Goal: Task Accomplishment & Management: Manage account settings

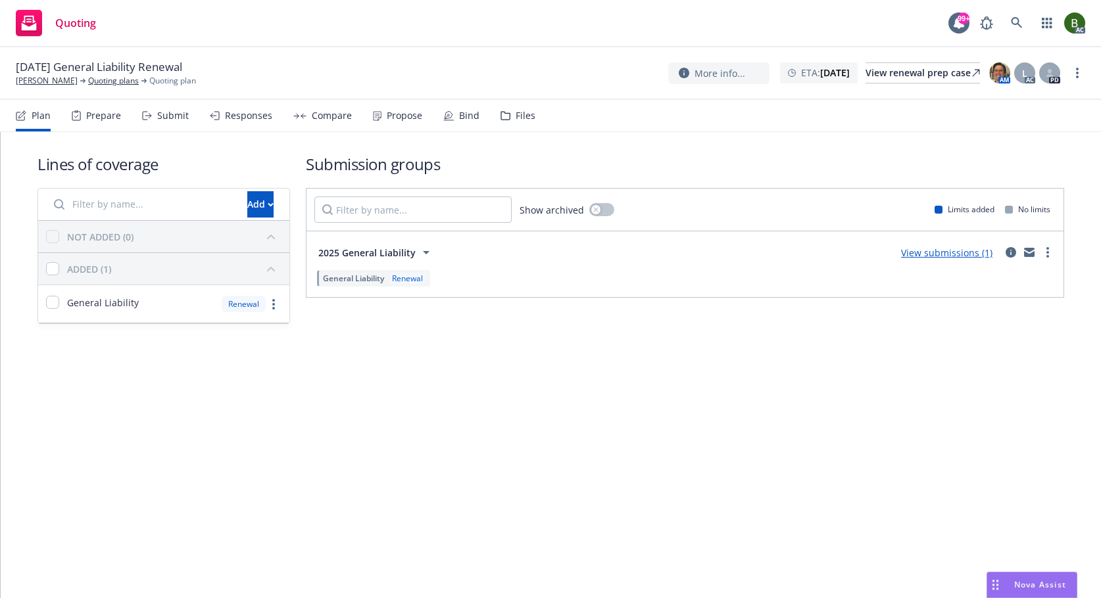
click at [506, 124] on div "Files" at bounding box center [517, 116] width 35 height 32
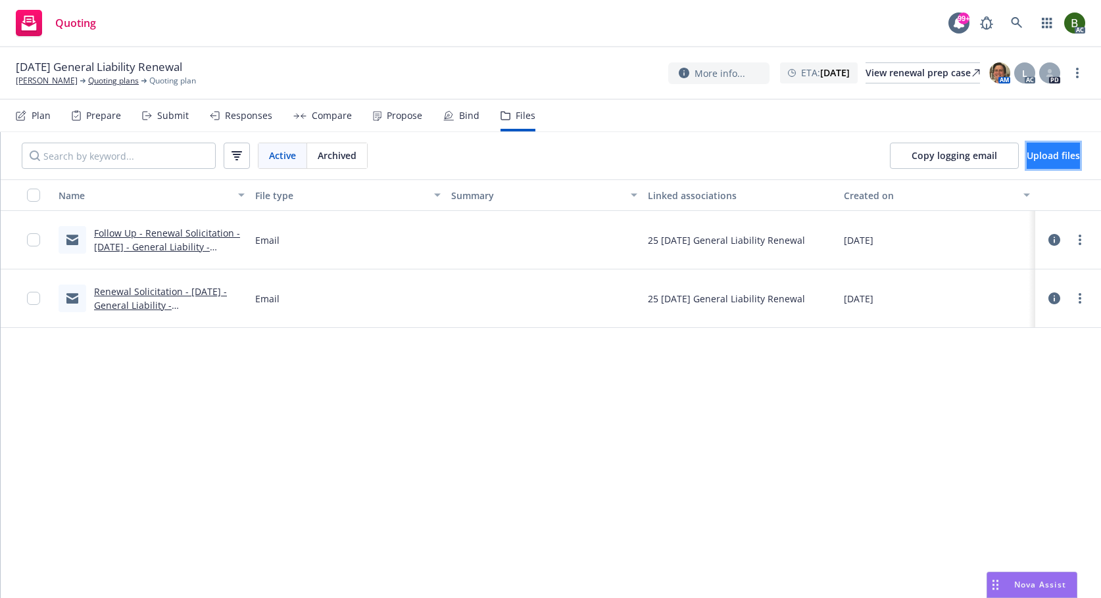
click at [1026, 166] on button "Upload files" at bounding box center [1052, 156] width 53 height 26
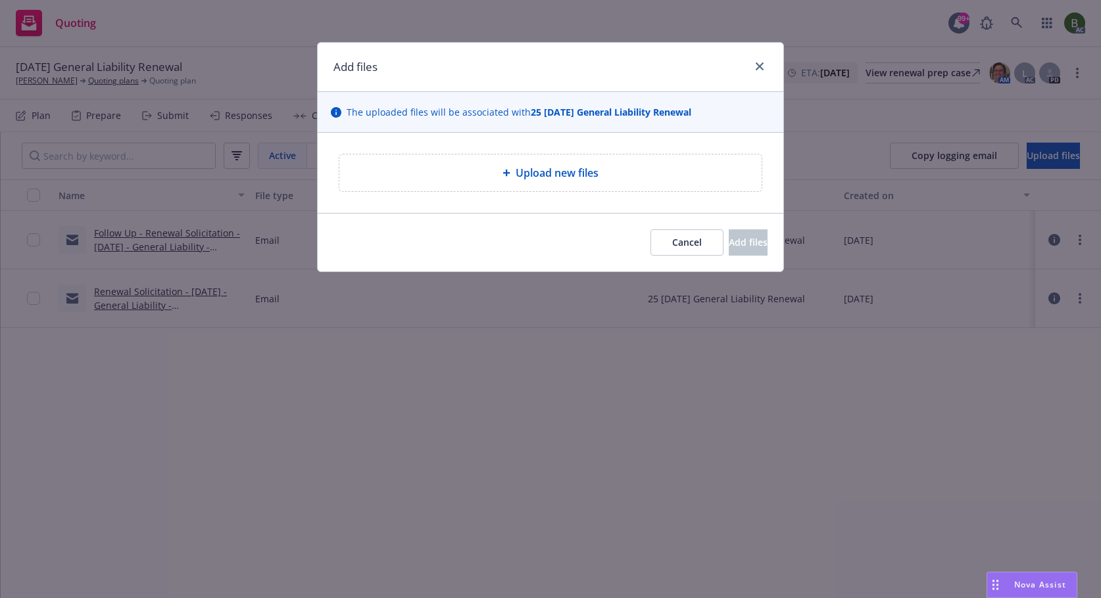
click at [558, 181] on div "Upload new files" at bounding box center [550, 173] width 422 height 37
click at [553, 174] on span "Upload new files" at bounding box center [556, 173] width 83 height 16
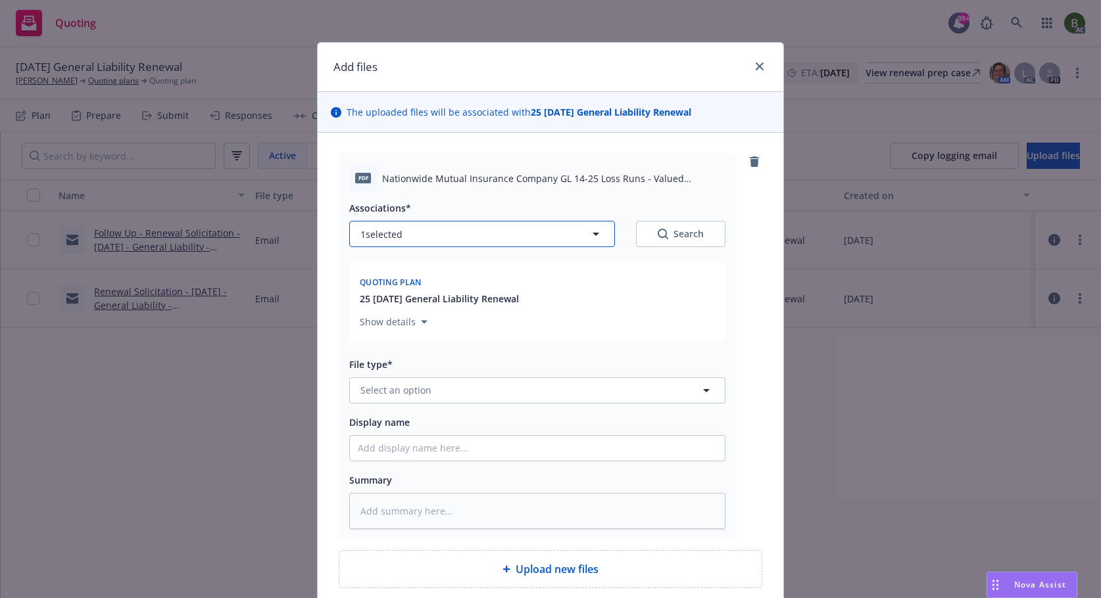
click at [467, 241] on button "1 selected" at bounding box center [482, 234] width 266 height 26
type textarea "x"
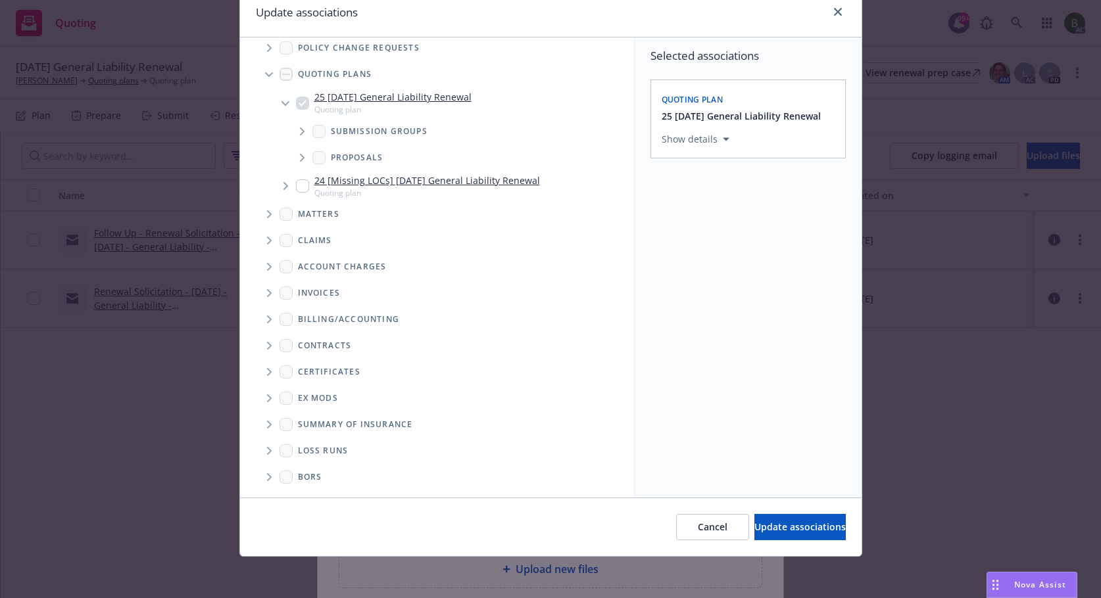
scroll to position [55, 0]
click at [267, 450] on icon "Folder Tree Example" at bounding box center [269, 450] width 5 height 8
click at [321, 475] on link "New Loss Runs folder" at bounding box center [366, 473] width 95 height 14
checkbox input "true"
click at [701, 223] on div "Select an option" at bounding box center [743, 229] width 140 height 13
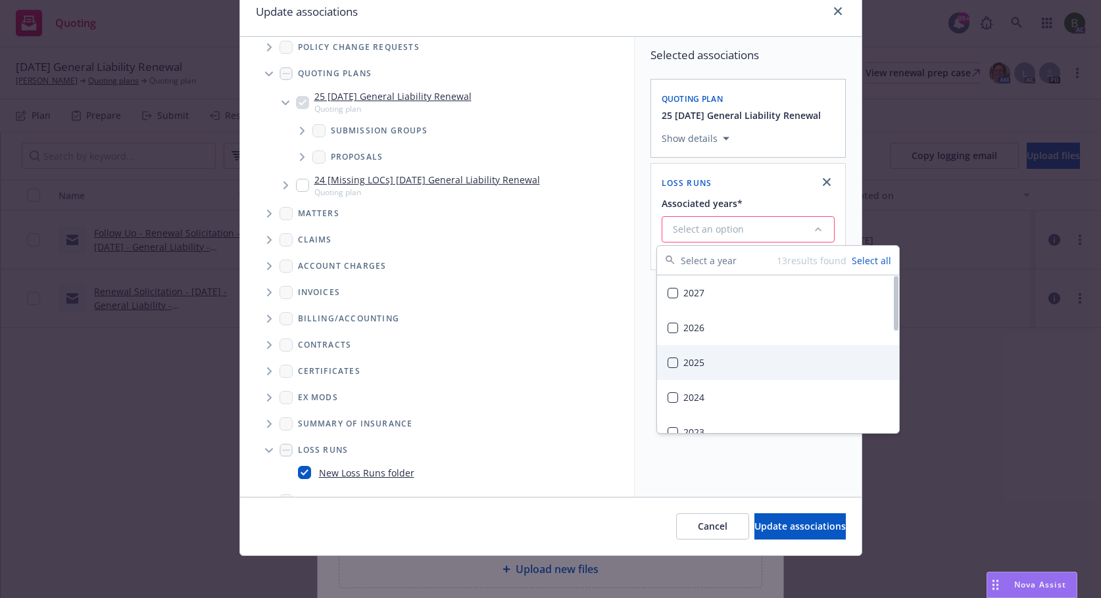
click at [696, 360] on div "2025" at bounding box center [778, 362] width 242 height 35
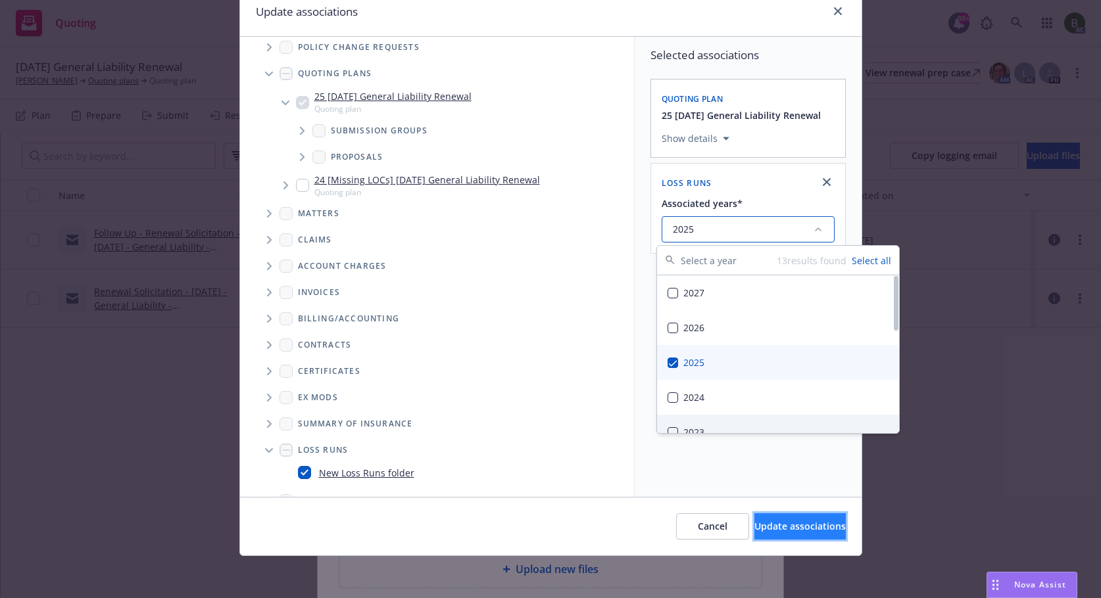
click at [792, 531] on span "Update associations" at bounding box center [799, 526] width 91 height 12
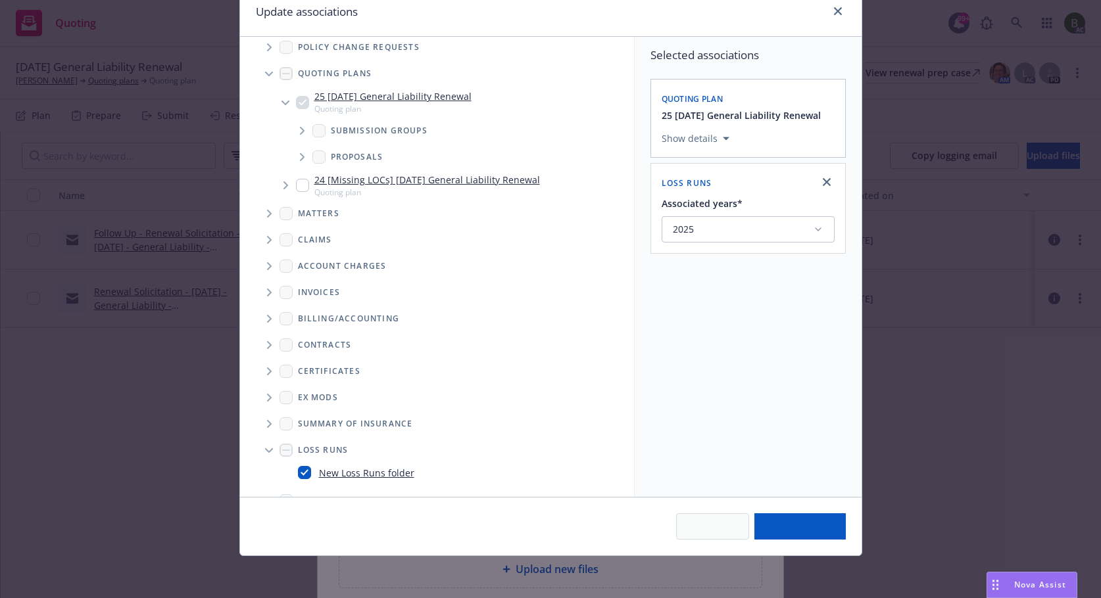
type textarea "x"
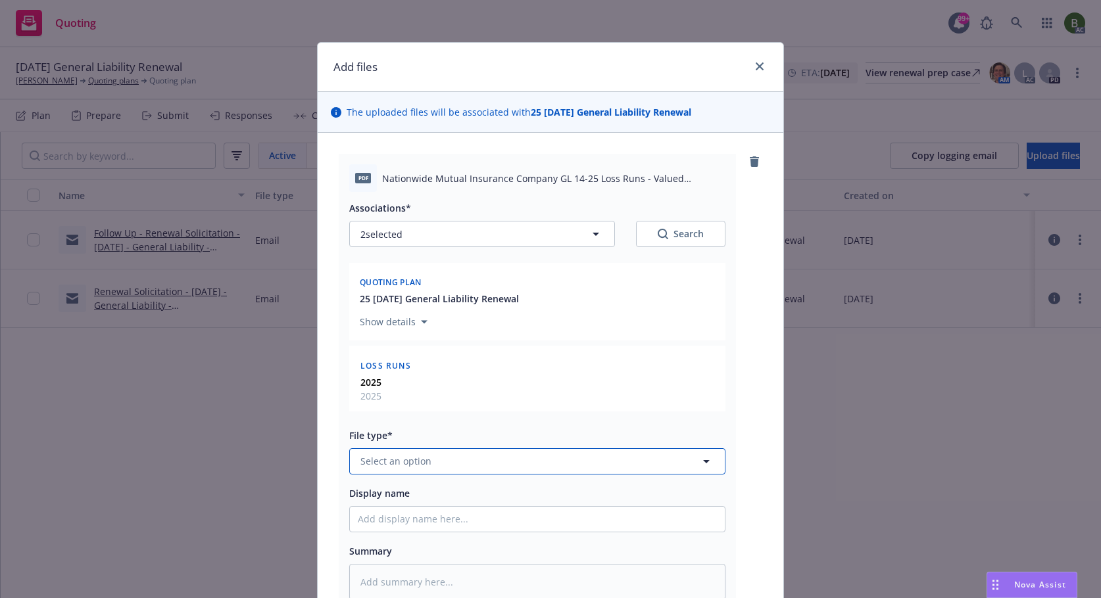
click at [495, 460] on button "Select an option" at bounding box center [537, 461] width 376 height 26
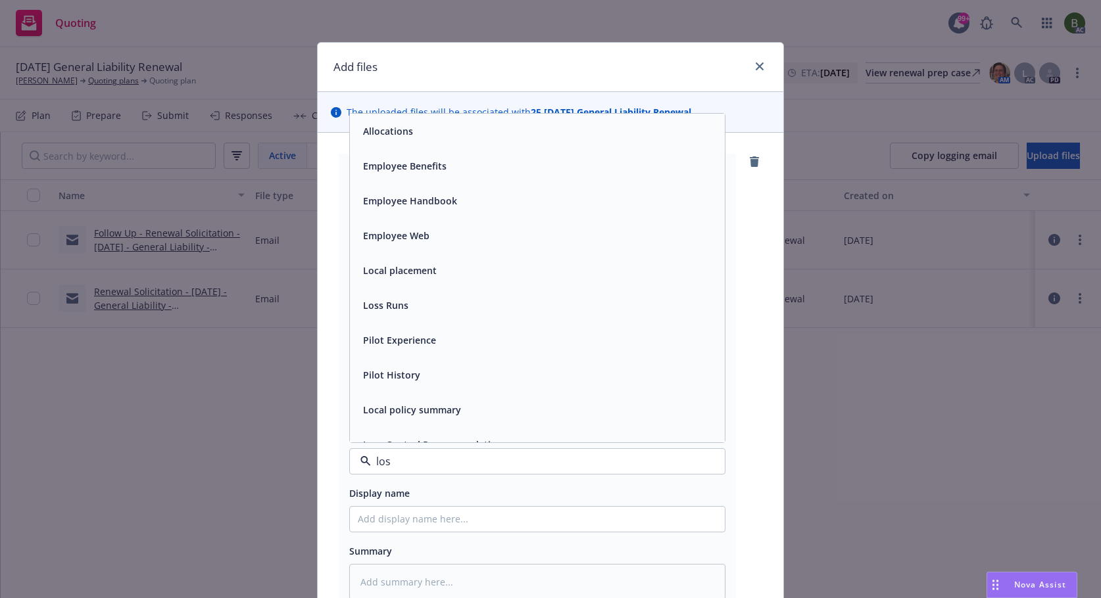
type input "loss"
click at [383, 141] on div "Loss Runs" at bounding box center [537, 131] width 375 height 35
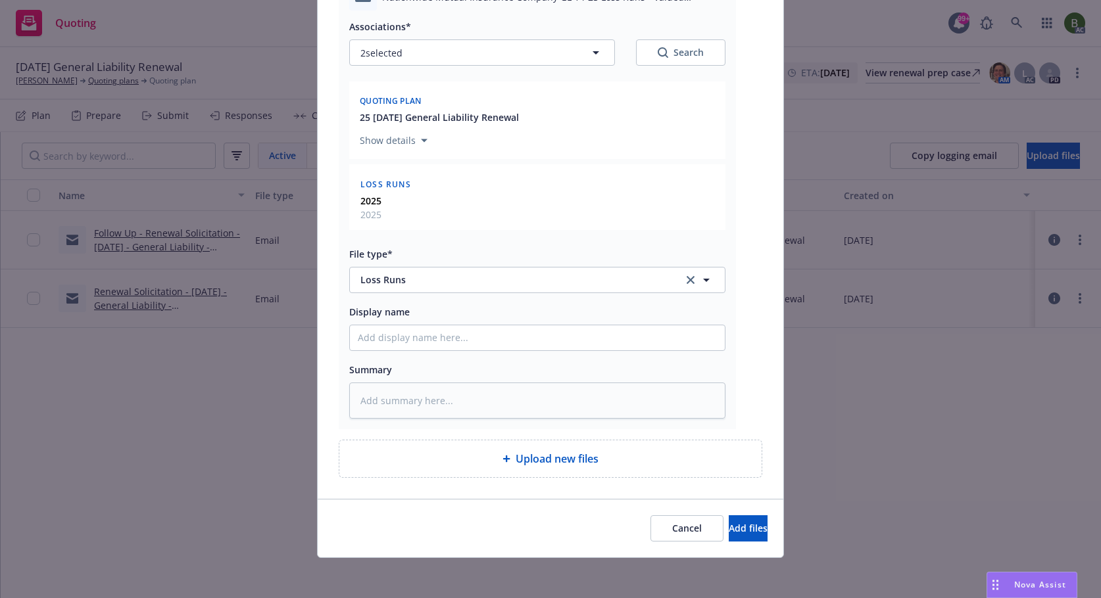
scroll to position [183, 0]
click at [728, 527] on span "Add files" at bounding box center [747, 526] width 39 height 12
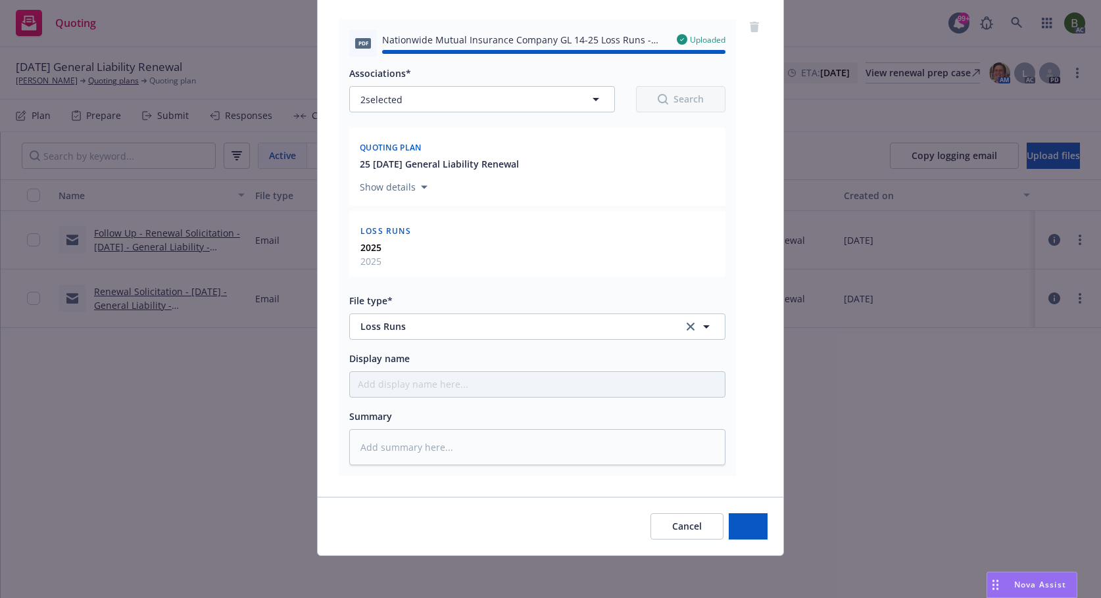
type textarea "x"
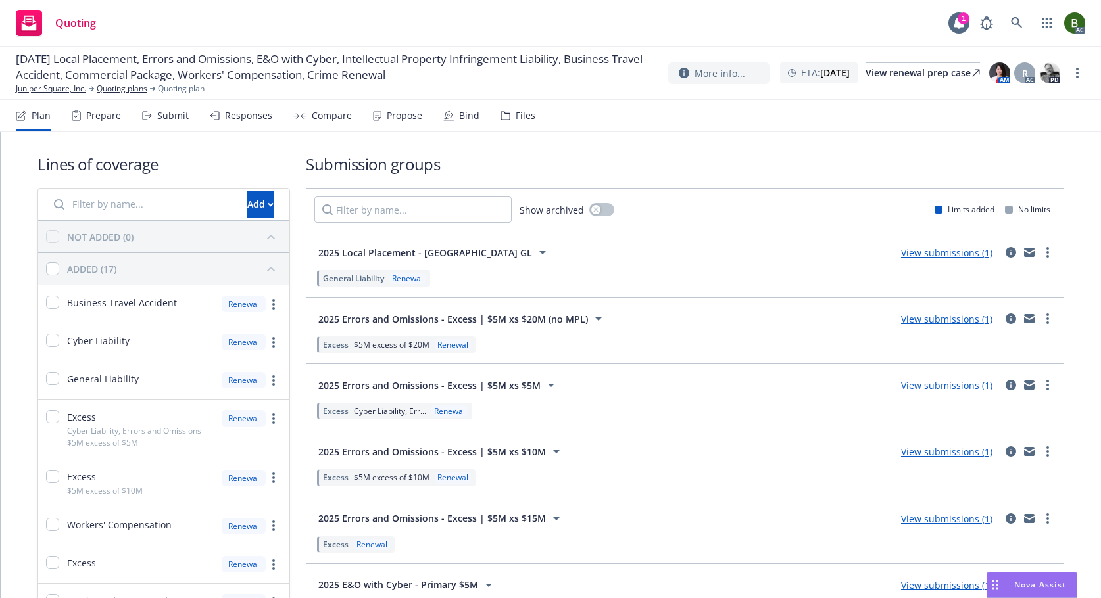
click at [521, 110] on div "Files" at bounding box center [525, 115] width 20 height 11
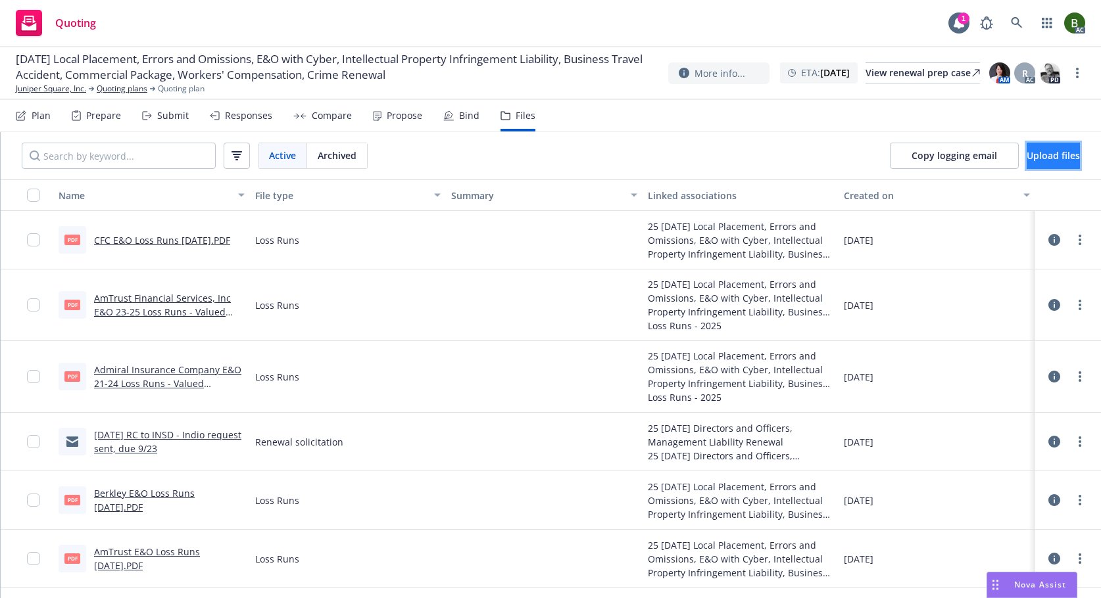
click at [1028, 154] on span "Upload files" at bounding box center [1052, 155] width 53 height 12
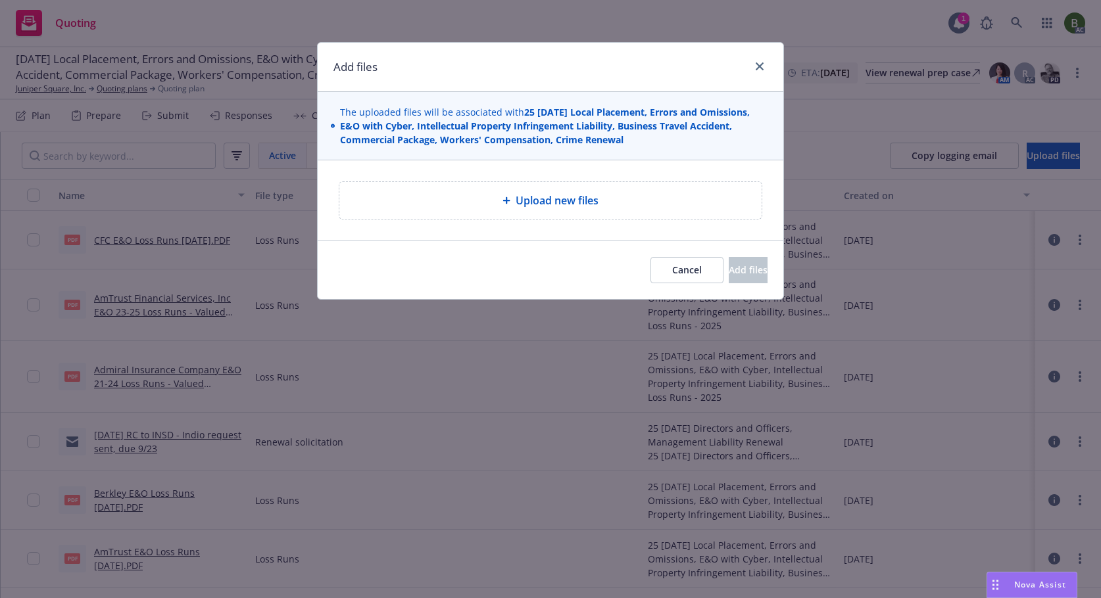
click at [552, 209] on div "Upload new files" at bounding box center [550, 200] width 422 height 37
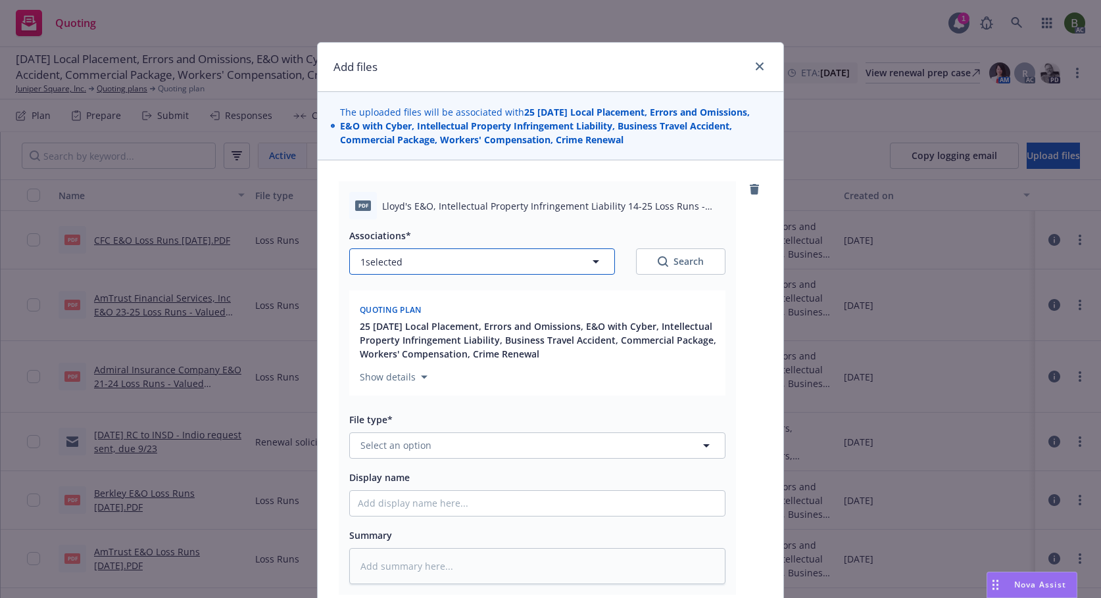
click at [499, 260] on button "1 selected" at bounding box center [482, 262] width 266 height 26
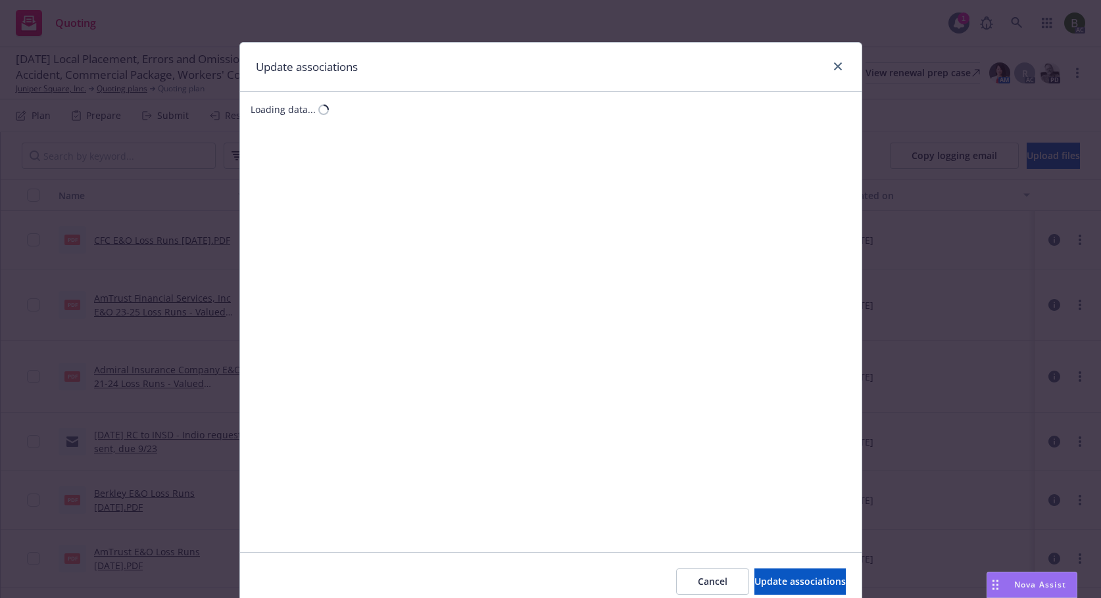
type textarea "x"
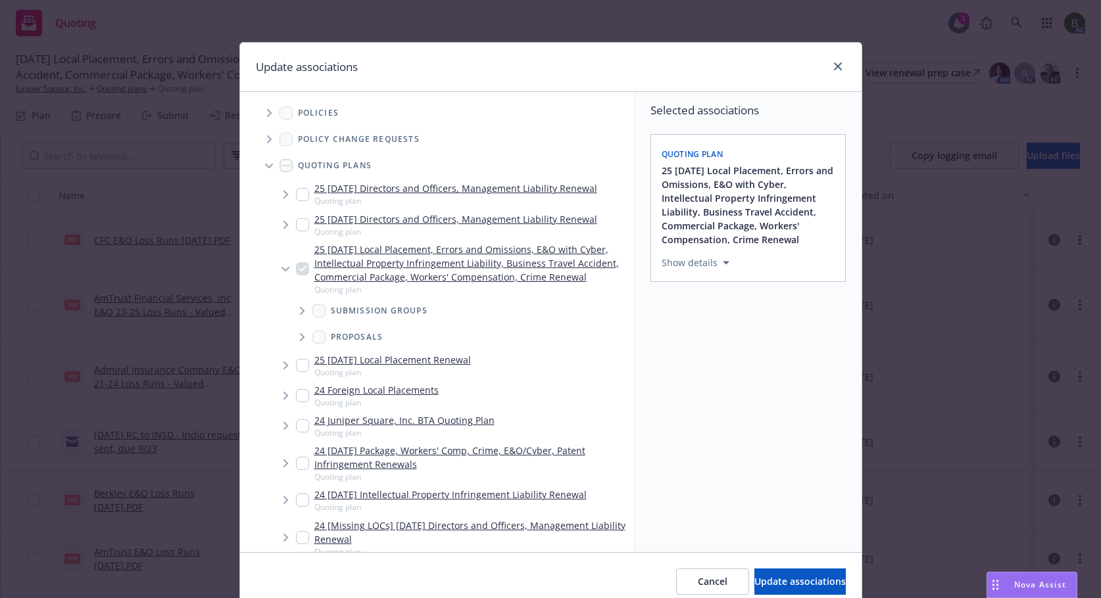
scroll to position [304, 0]
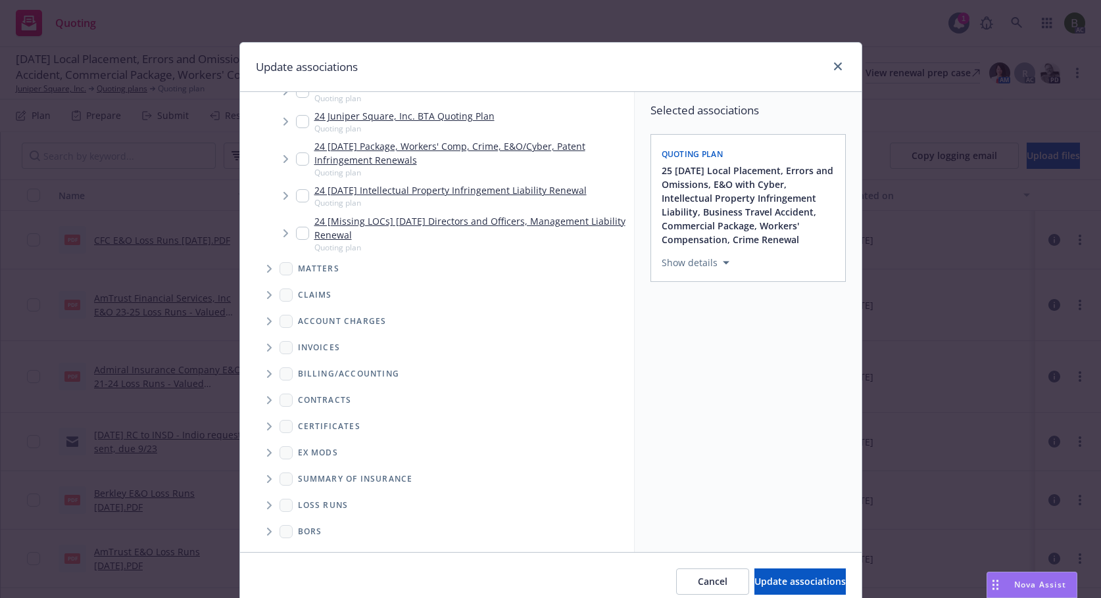
click at [262, 500] on span "Folder Tree Example" at bounding box center [268, 505] width 21 height 21
click at [303, 543] on div "2025" at bounding box center [319, 552] width 42 height 19
checkbox input "true"
click at [754, 585] on span "Update associations" at bounding box center [799, 581] width 91 height 12
type textarea "x"
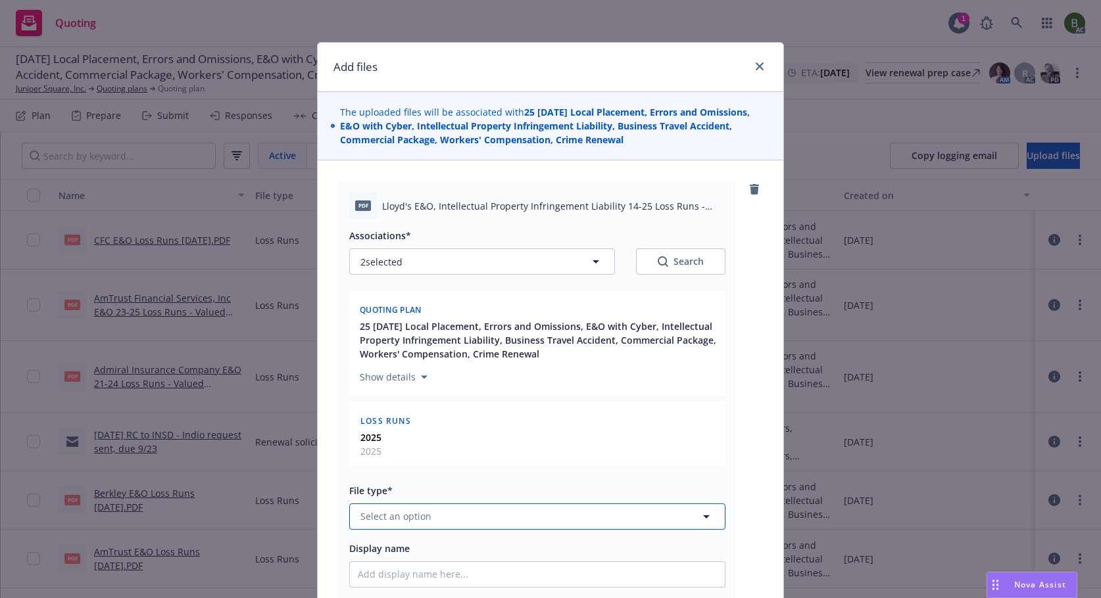
click at [424, 508] on button "Select an option" at bounding box center [537, 517] width 376 height 26
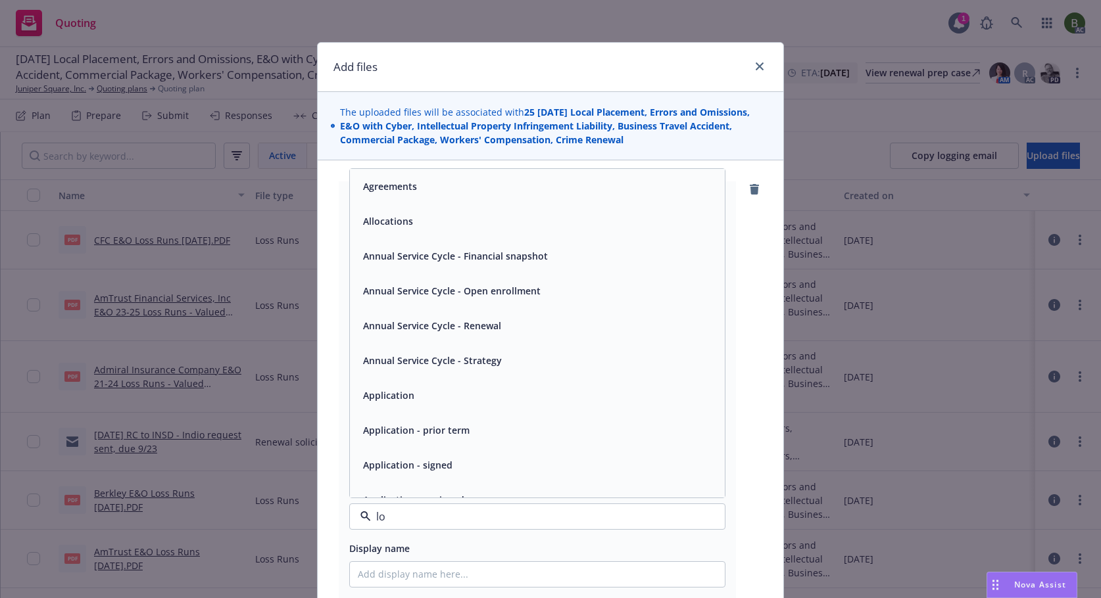
type input "los"
click at [392, 202] on div "Loss Runs" at bounding box center [537, 186] width 375 height 35
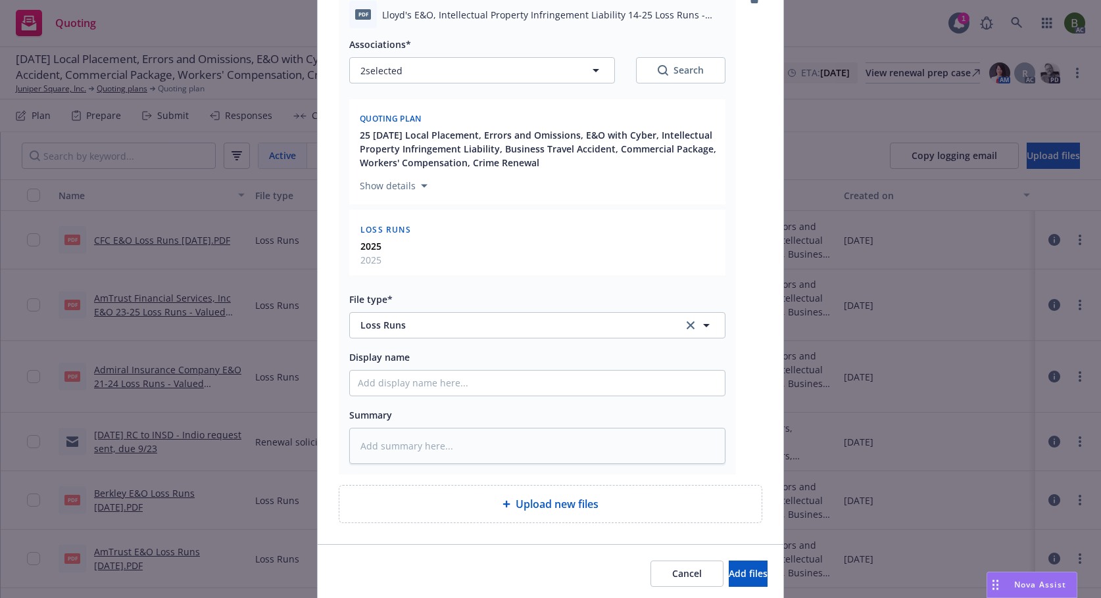
scroll to position [197, 0]
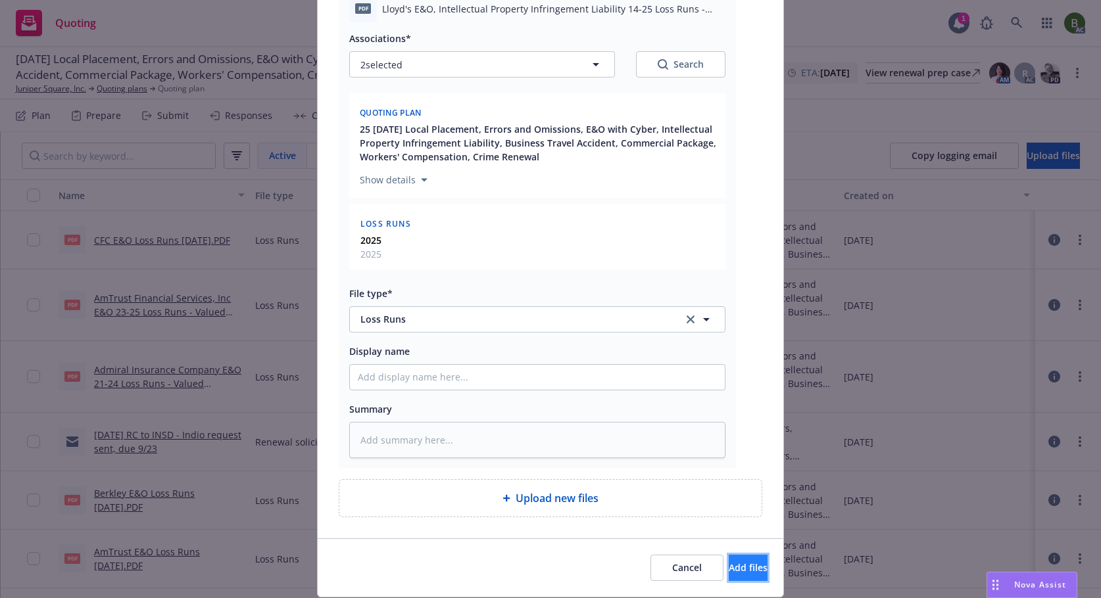
click at [741, 574] on button "Add files" at bounding box center [747, 568] width 39 height 26
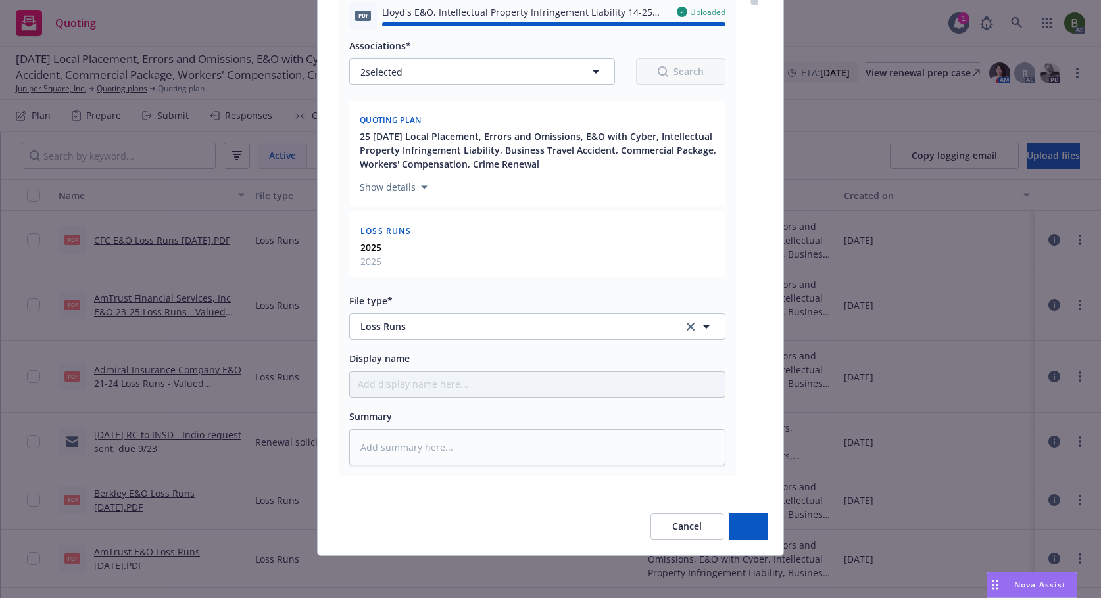
type textarea "x"
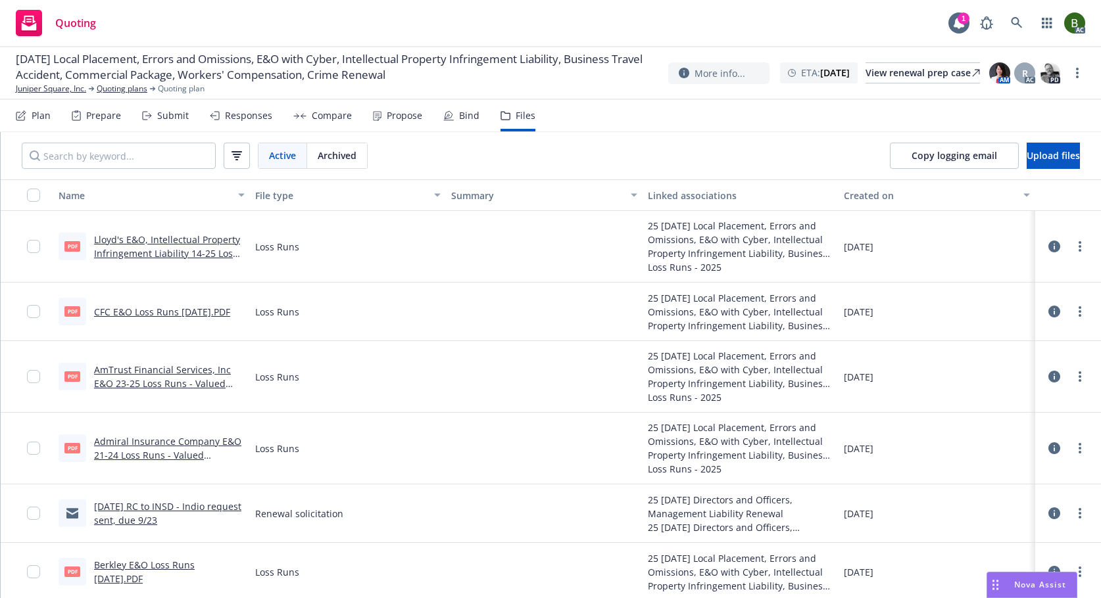
click at [1048, 314] on icon at bounding box center [1054, 312] width 12 height 12
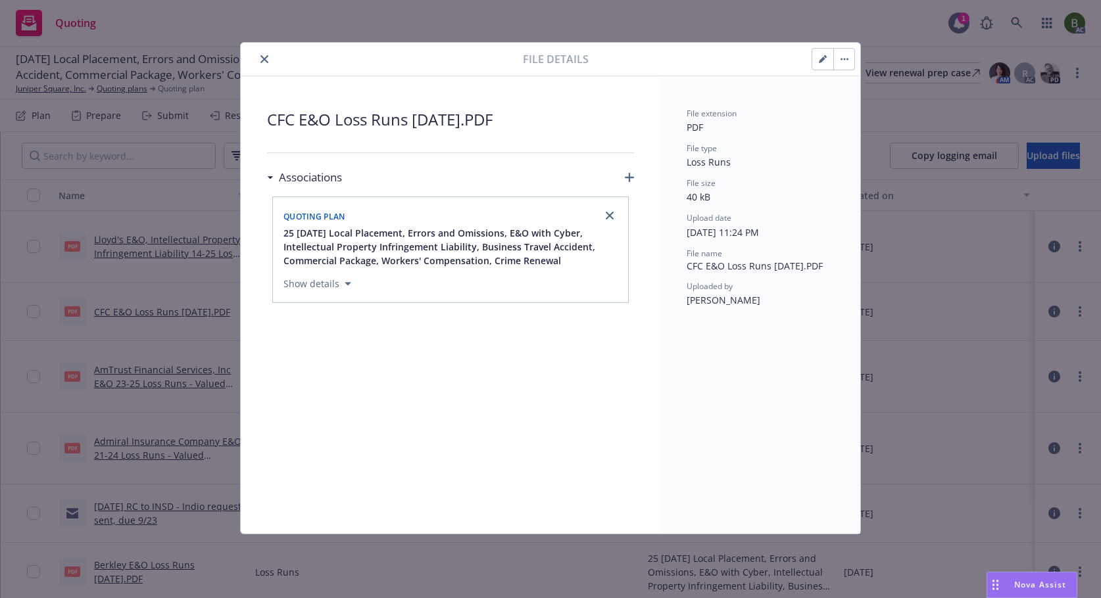
click at [266, 59] on icon "close" at bounding box center [264, 59] width 8 height 8
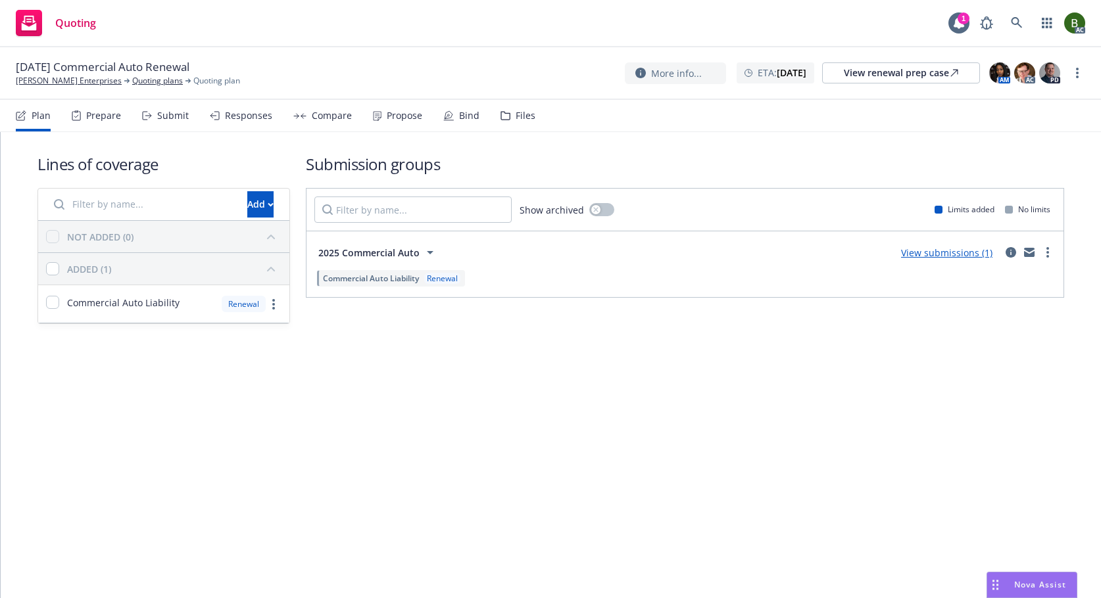
click at [528, 121] on div "Files" at bounding box center [525, 115] width 20 height 11
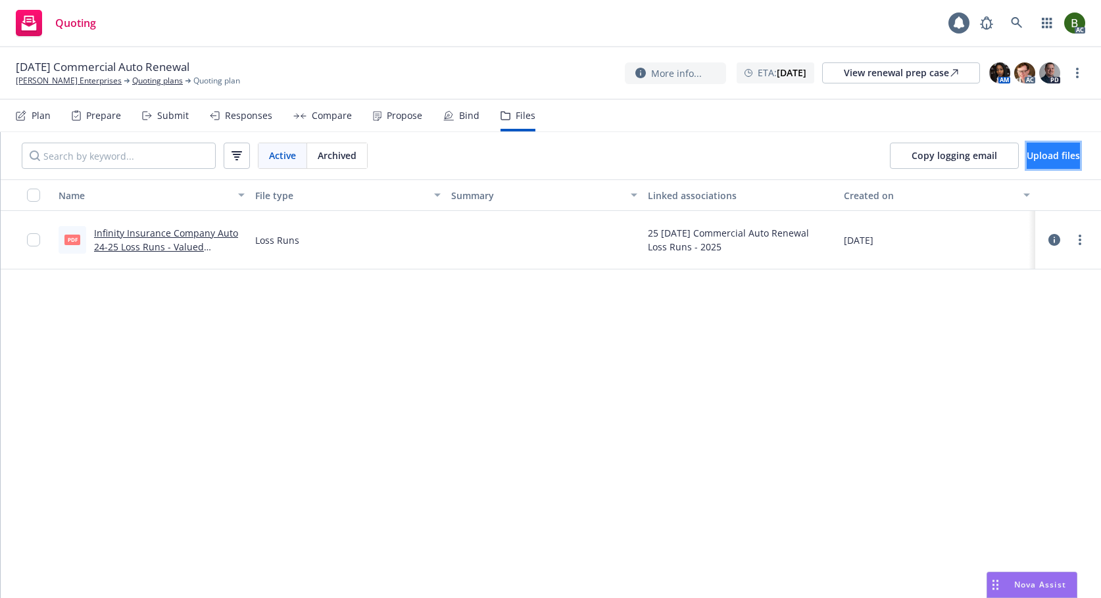
click at [1026, 148] on button "Upload files" at bounding box center [1052, 156] width 53 height 26
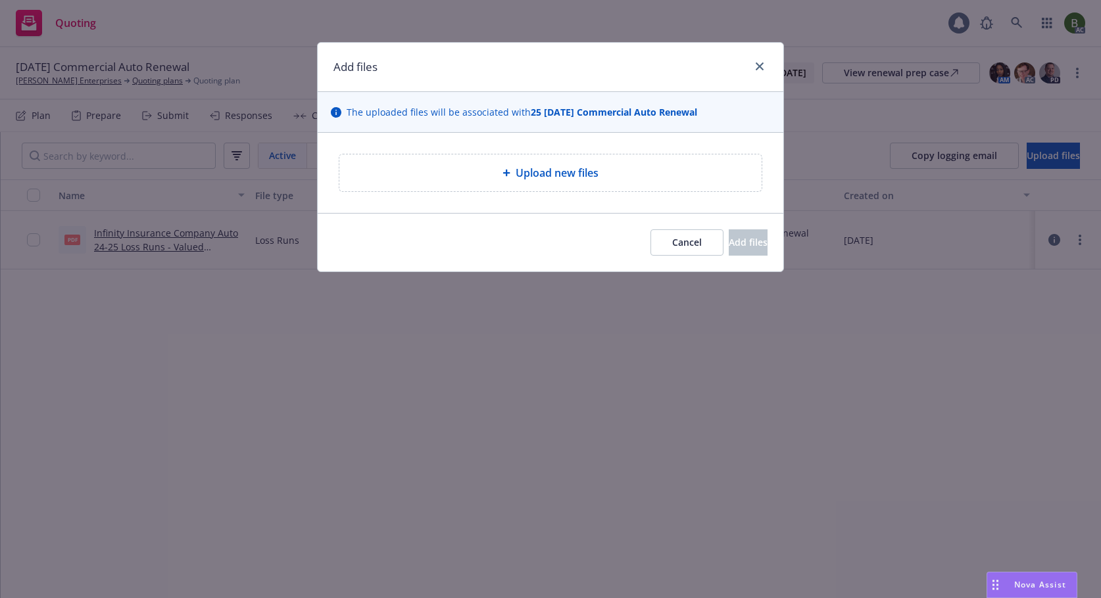
click at [504, 181] on div "Upload new files" at bounding box center [550, 173] width 401 height 16
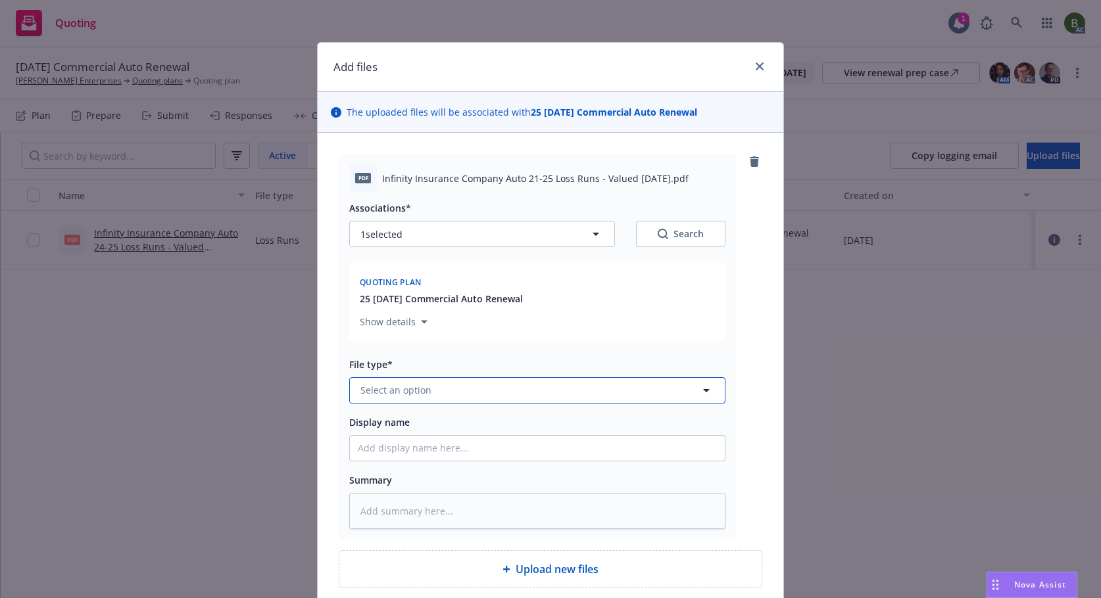
click at [442, 387] on button "Select an option" at bounding box center [537, 390] width 376 height 26
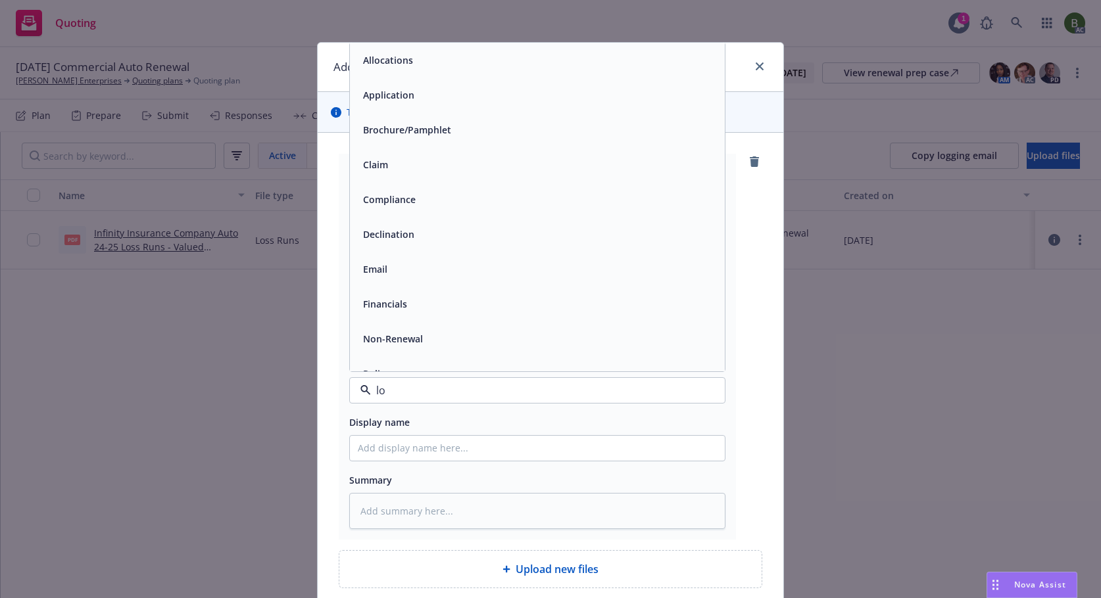
type input "los"
click at [388, 72] on div "Loss Runs" at bounding box center [537, 60] width 375 height 35
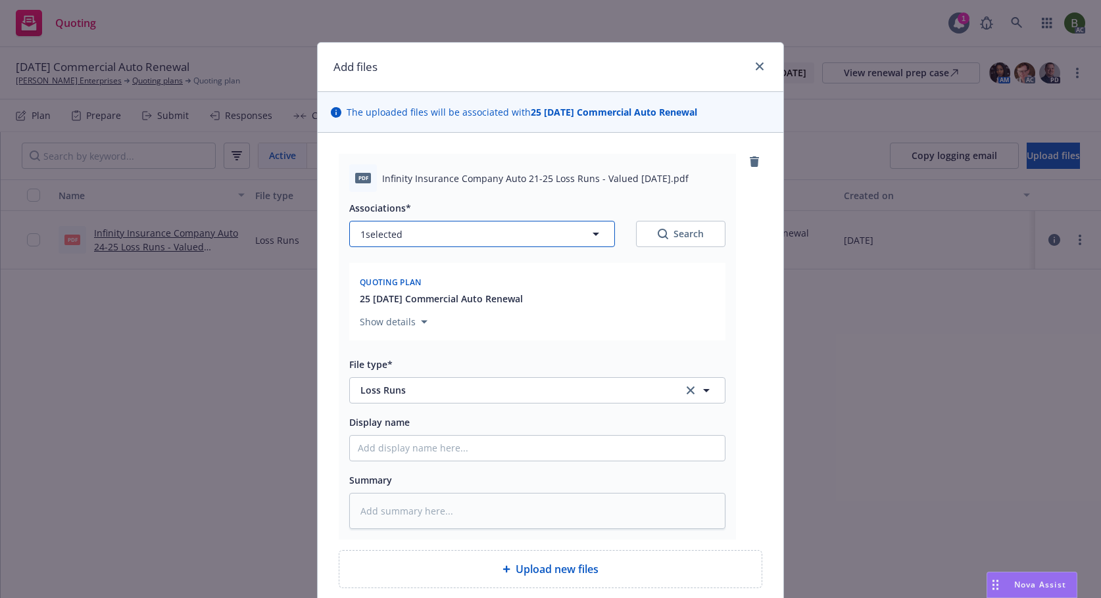
click at [404, 240] on button "1 selected" at bounding box center [482, 234] width 266 height 26
type textarea "x"
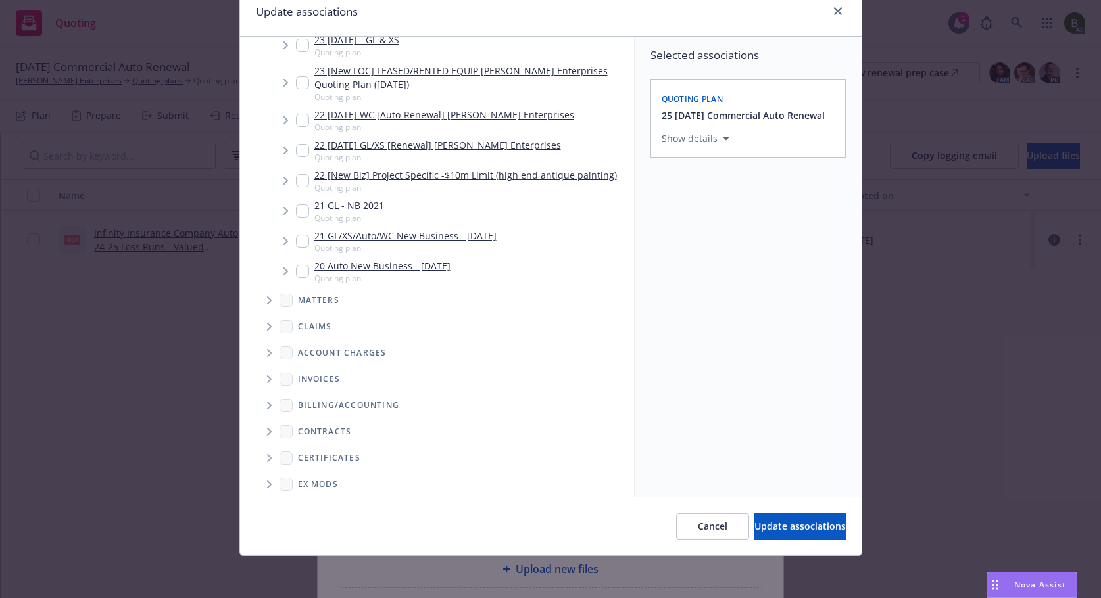
scroll to position [459, 0]
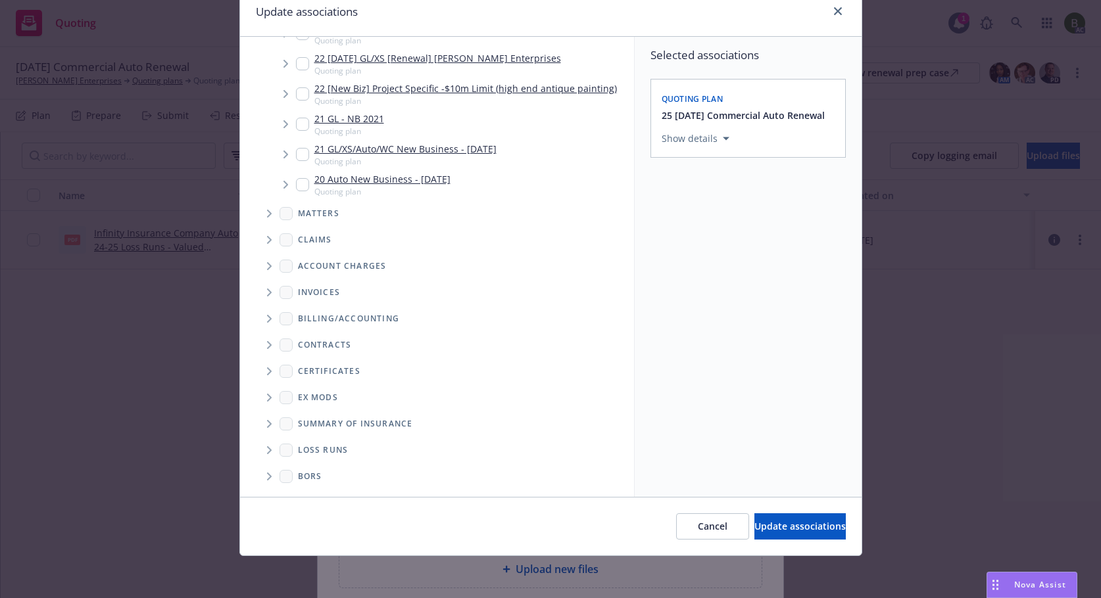
click at [268, 451] on span "Folder Tree Example" at bounding box center [268, 450] width 21 height 21
click at [319, 495] on link "2025" at bounding box center [329, 497] width 21 height 14
checkbox input "true"
click at [790, 534] on button "Update associations" at bounding box center [799, 526] width 91 height 26
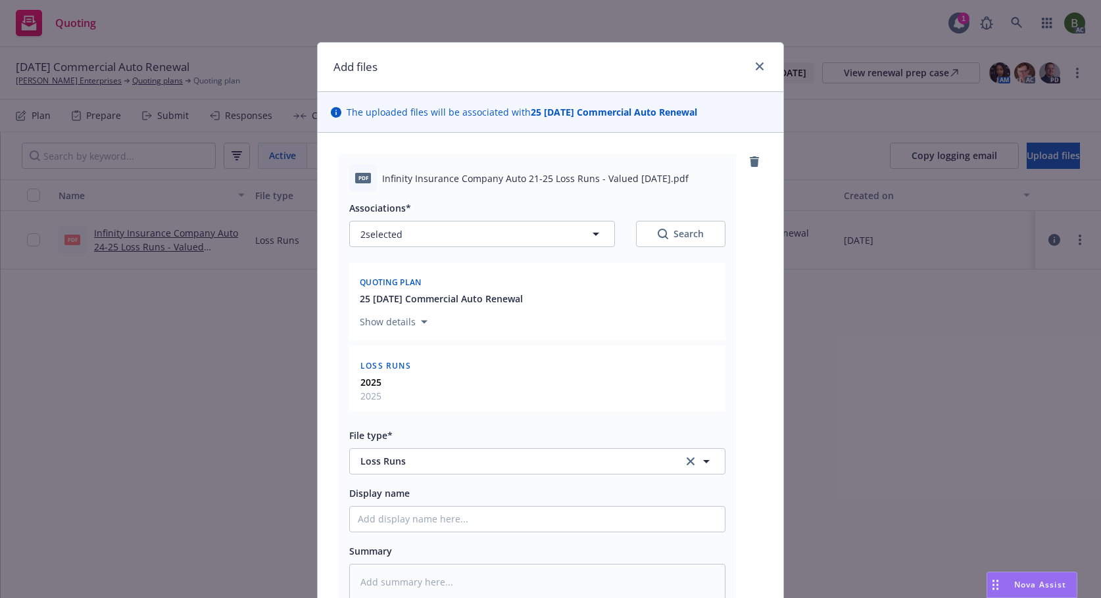
scroll to position [183, 0]
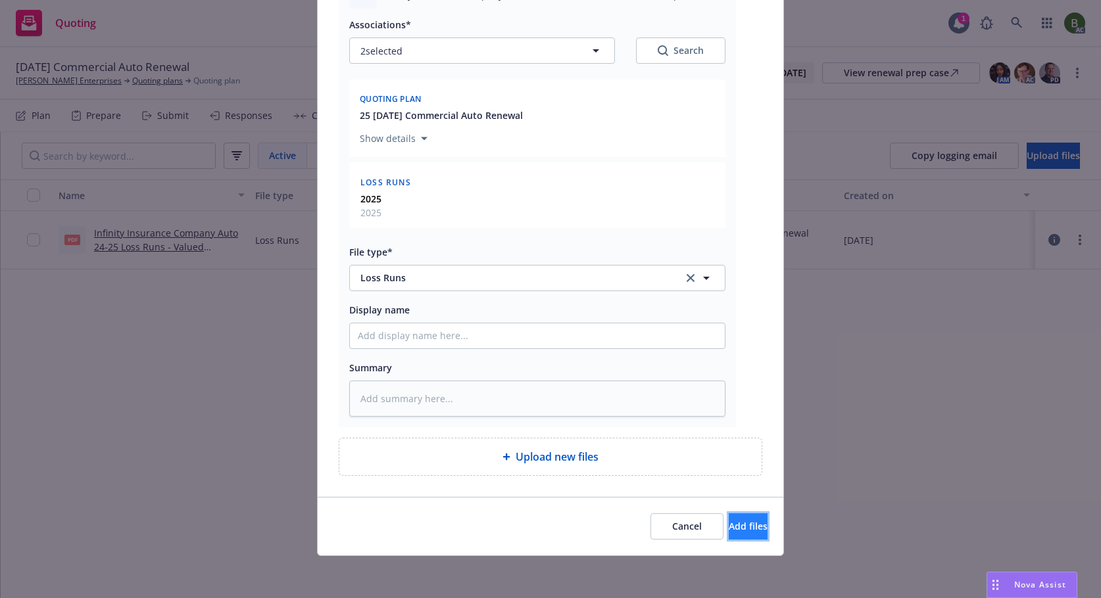
click at [728, 525] on span "Add files" at bounding box center [747, 526] width 39 height 12
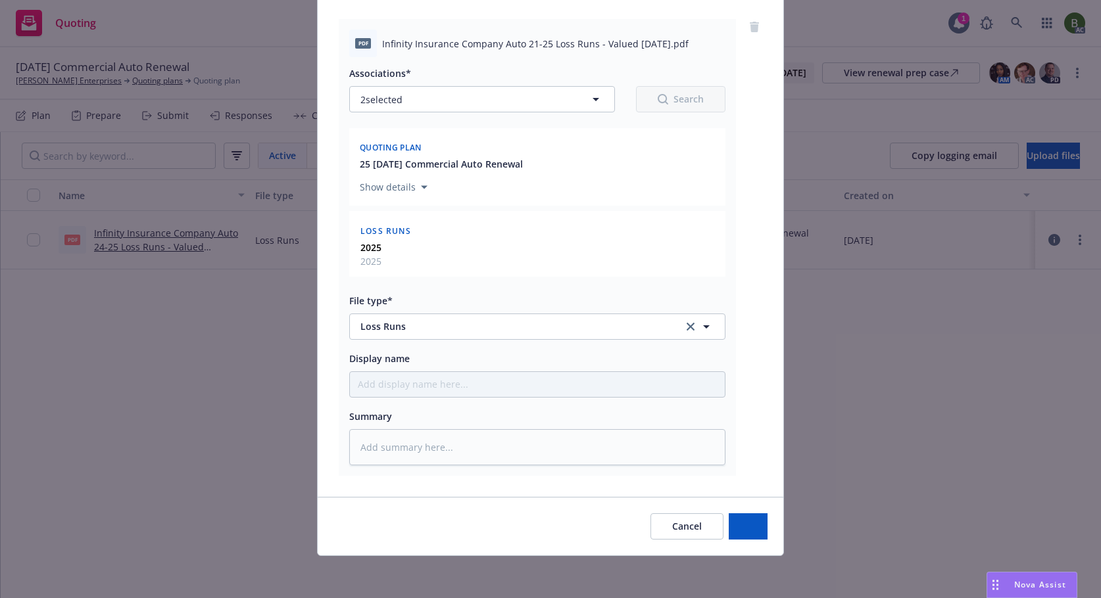
scroll to position [135, 0]
type textarea "x"
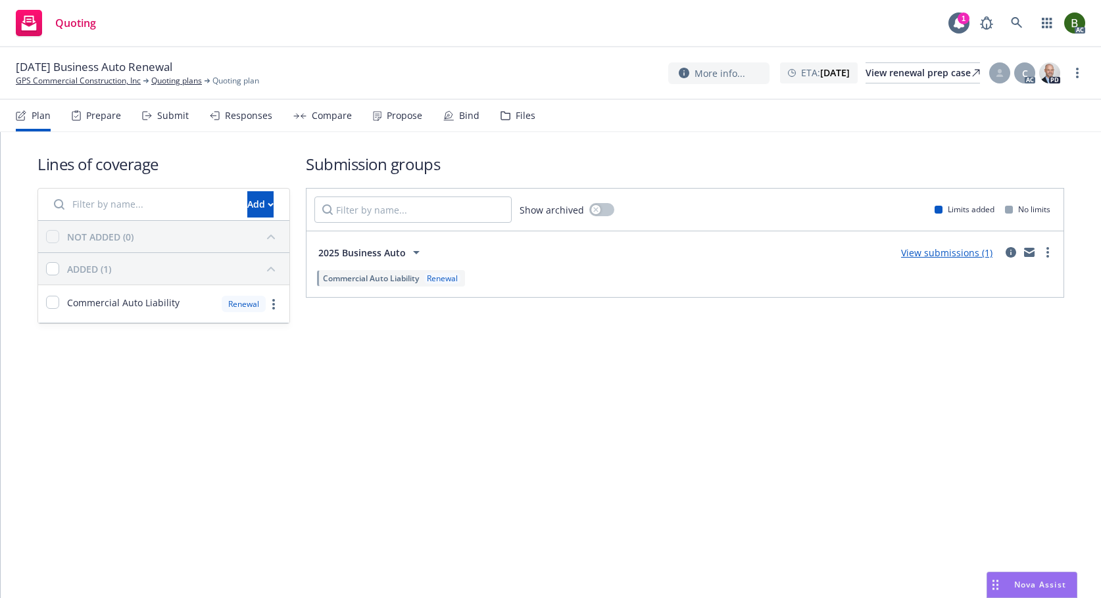
click at [504, 116] on icon at bounding box center [505, 115] width 10 height 9
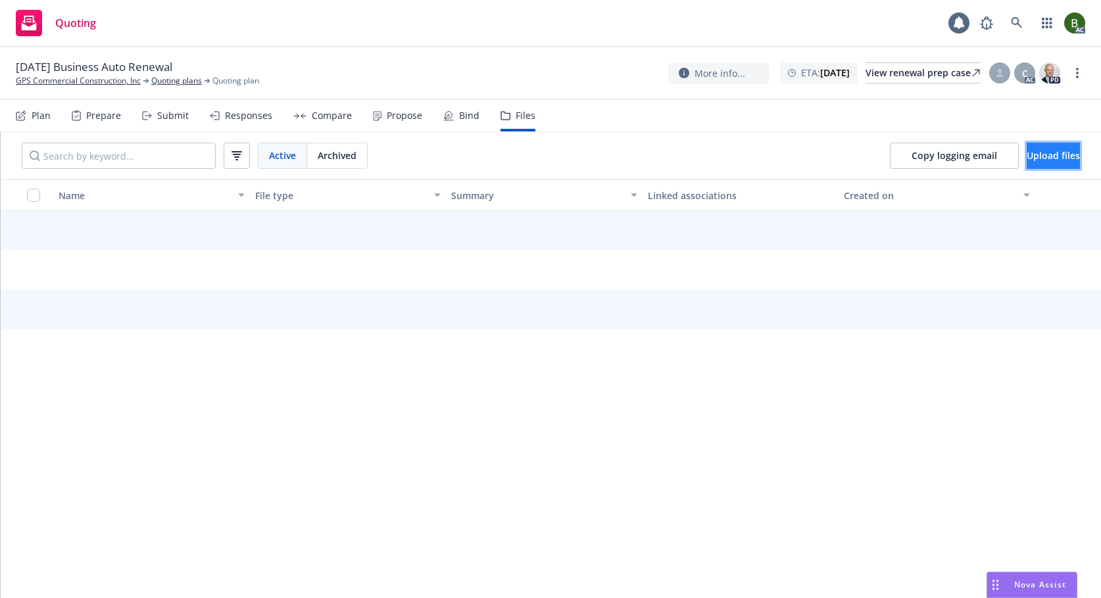
click at [1026, 156] on span "Upload files" at bounding box center [1052, 155] width 53 height 12
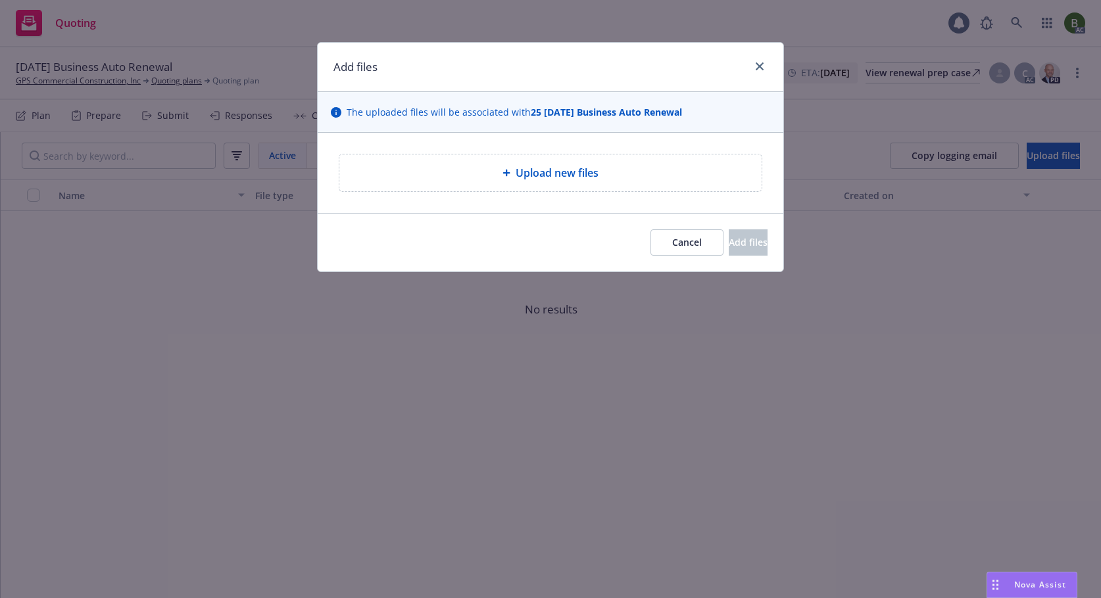
click at [556, 183] on div "Upload new files" at bounding box center [550, 173] width 422 height 37
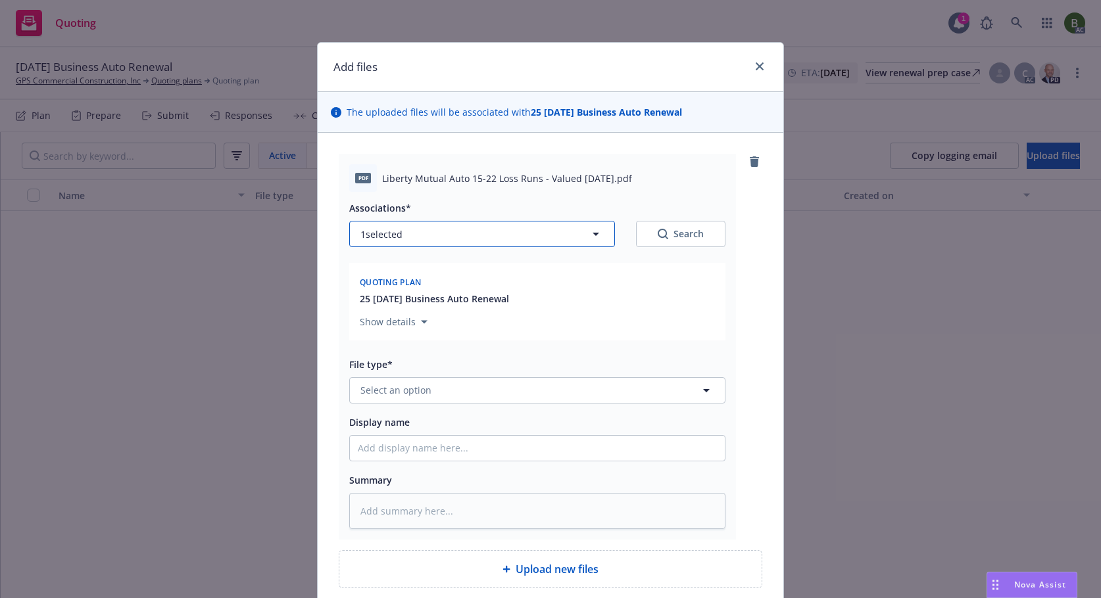
click at [528, 241] on button "1 selected" at bounding box center [482, 234] width 266 height 26
type textarea "x"
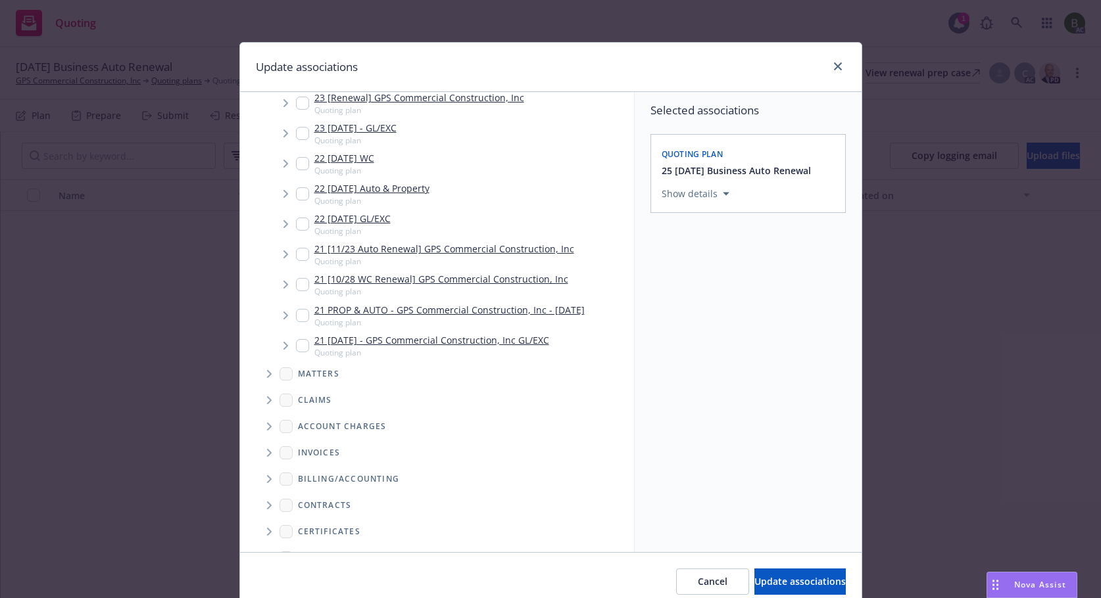
scroll to position [492, 0]
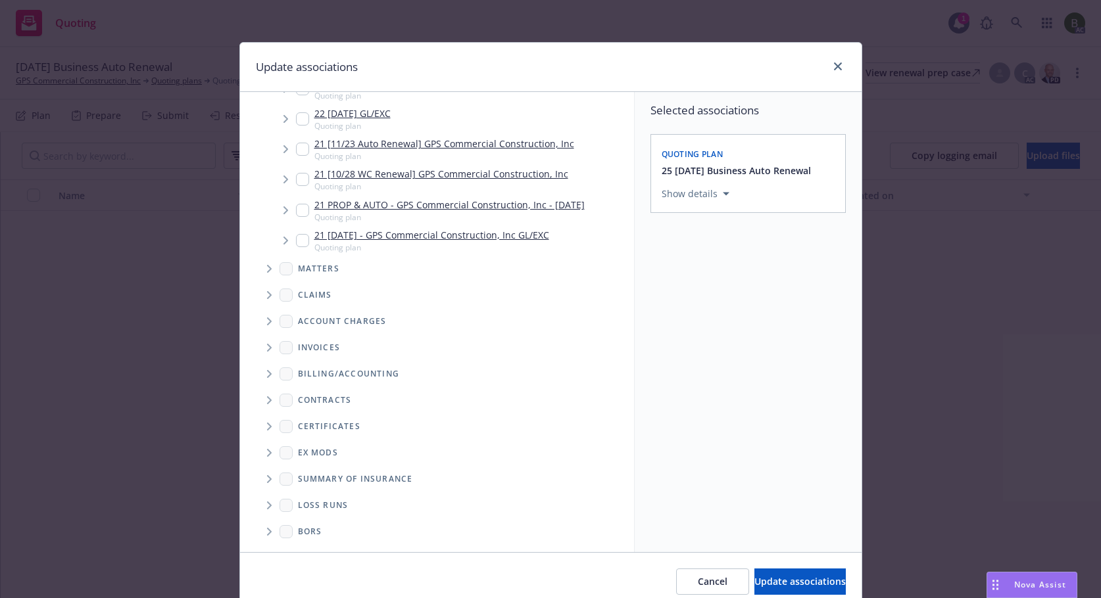
click at [267, 505] on icon "Folder Tree Example" at bounding box center [269, 506] width 5 height 8
click at [319, 548] on link "2025" at bounding box center [329, 553] width 21 height 14
checkbox input "true"
click at [754, 586] on span "Update associations" at bounding box center [799, 581] width 91 height 12
type textarea "x"
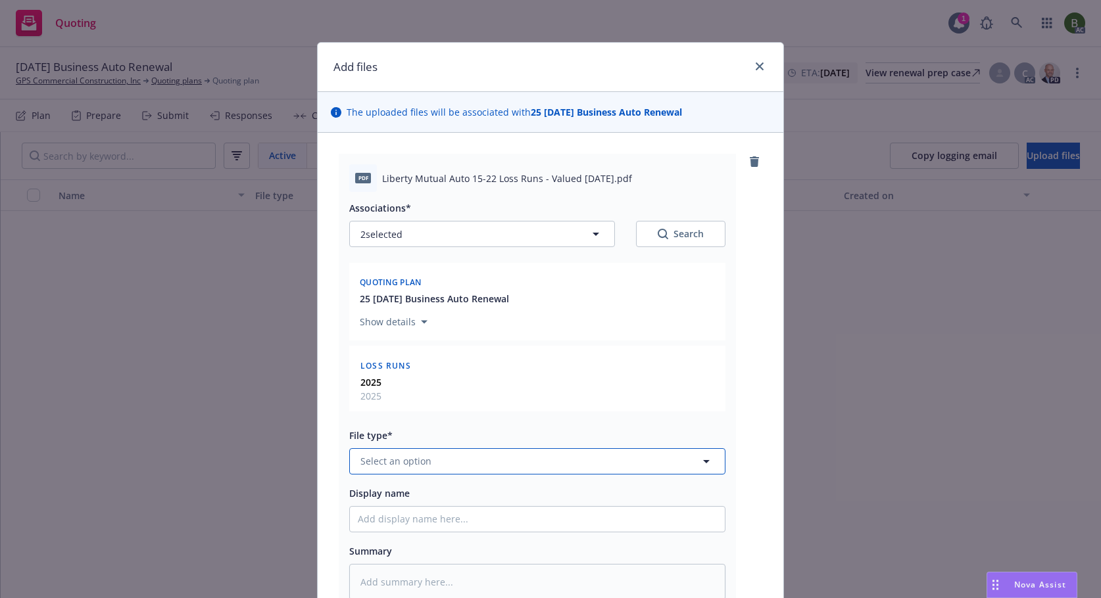
click at [451, 458] on button "Select an option" at bounding box center [537, 461] width 376 height 26
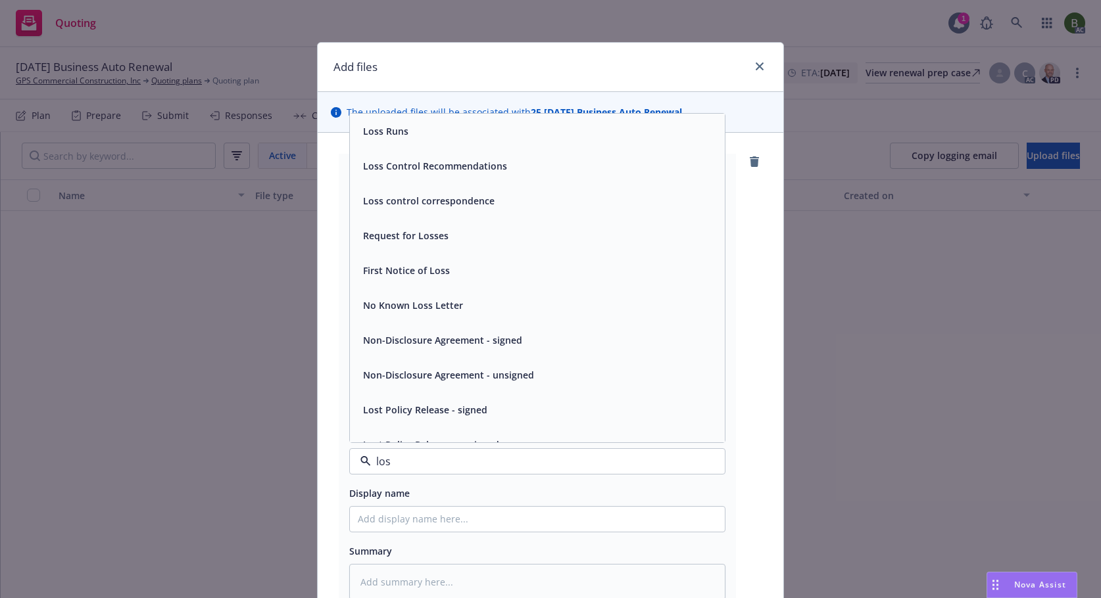
type input "loss"
click at [406, 131] on div "Loss Runs" at bounding box center [537, 131] width 359 height 19
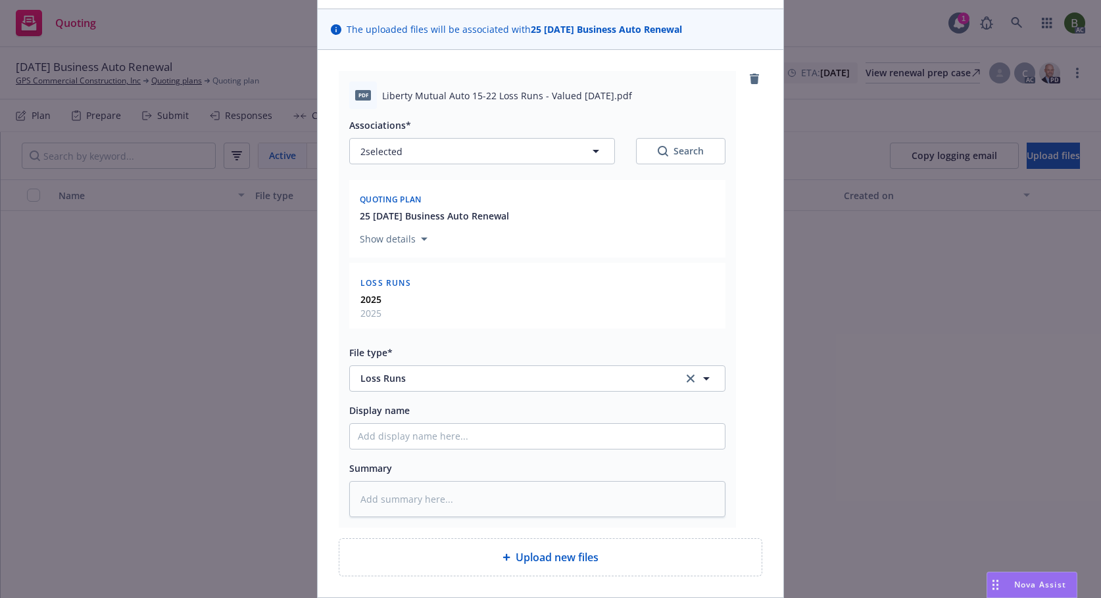
scroll to position [183, 0]
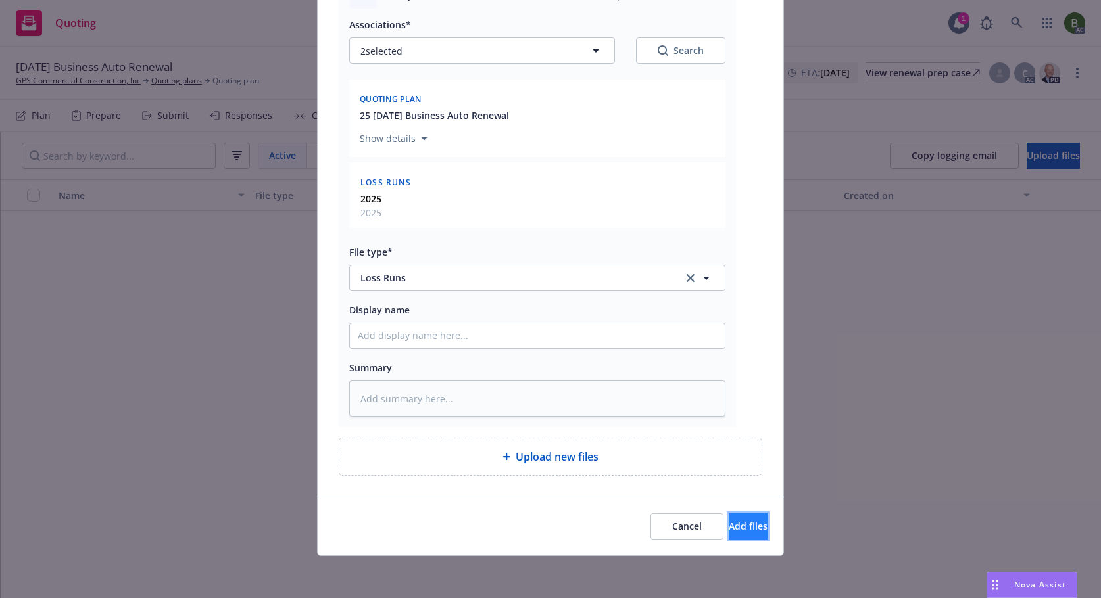
click at [730, 534] on button "Add files" at bounding box center [747, 526] width 39 height 26
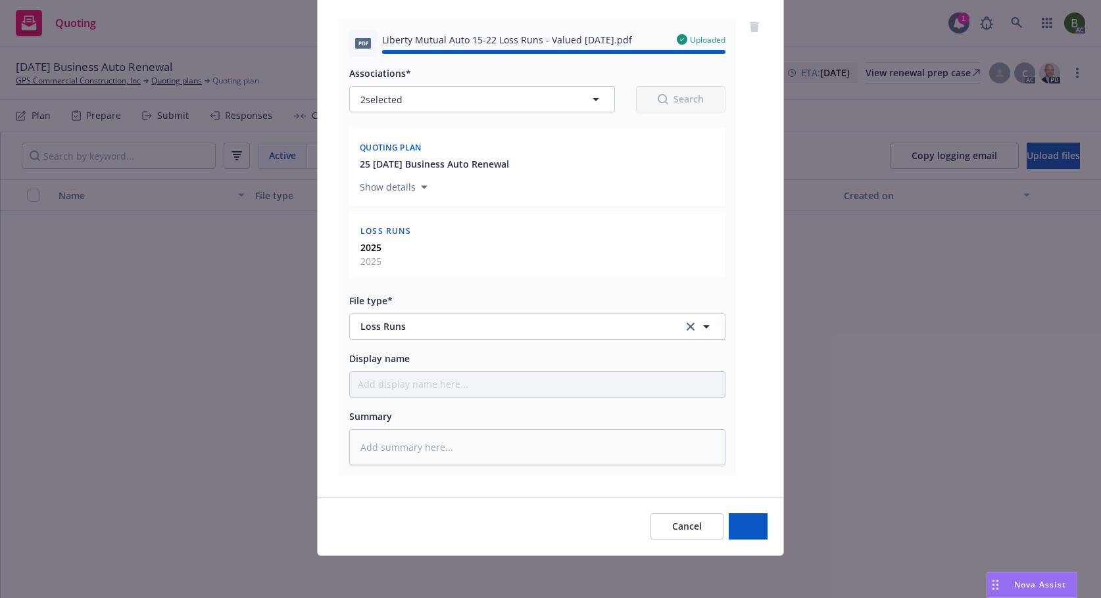
type textarea "x"
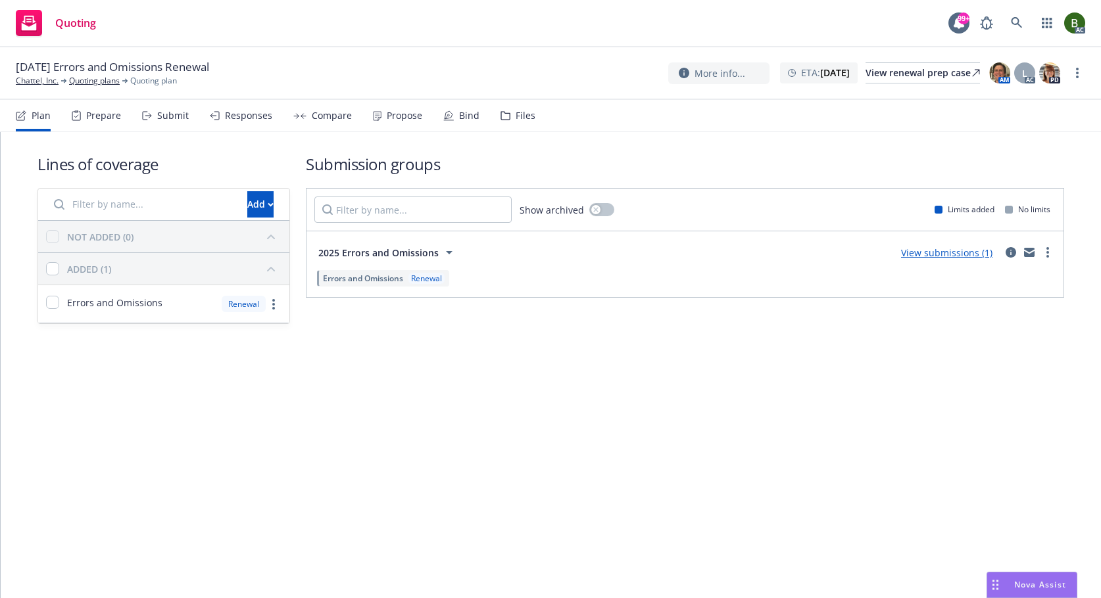
click at [517, 114] on div "Files" at bounding box center [525, 115] width 20 height 11
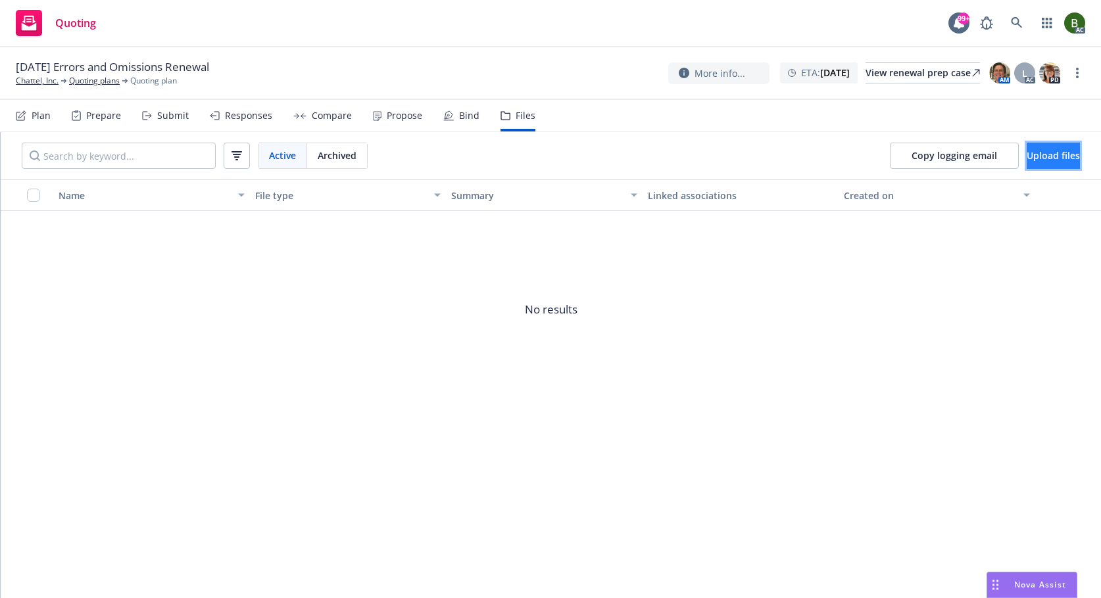
click at [1028, 159] on span "Upload files" at bounding box center [1052, 155] width 53 height 12
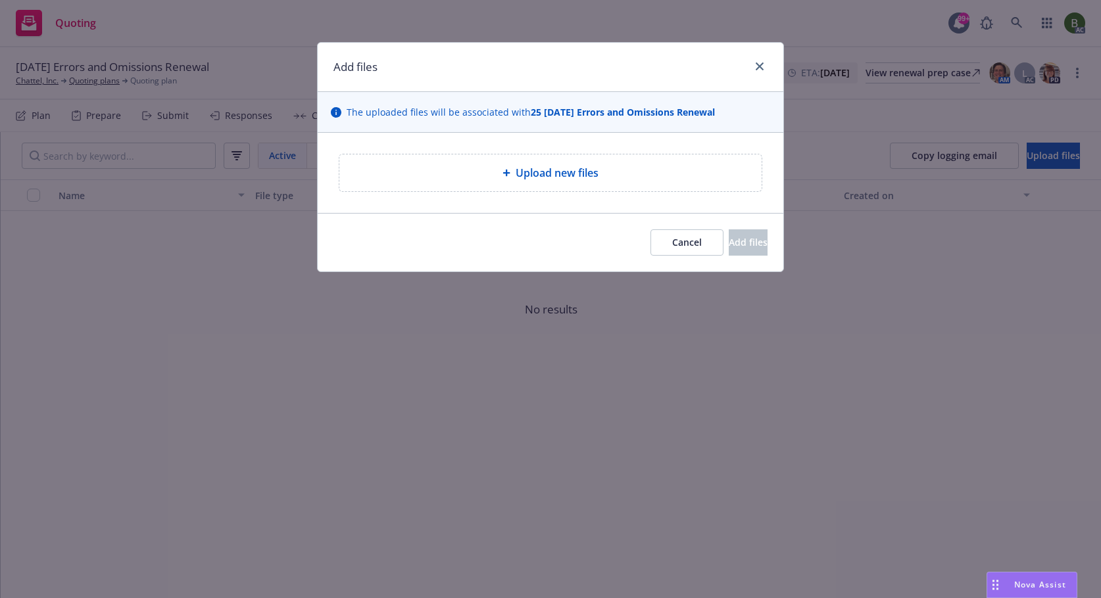
click at [533, 177] on span "Upload new files" at bounding box center [556, 173] width 83 height 16
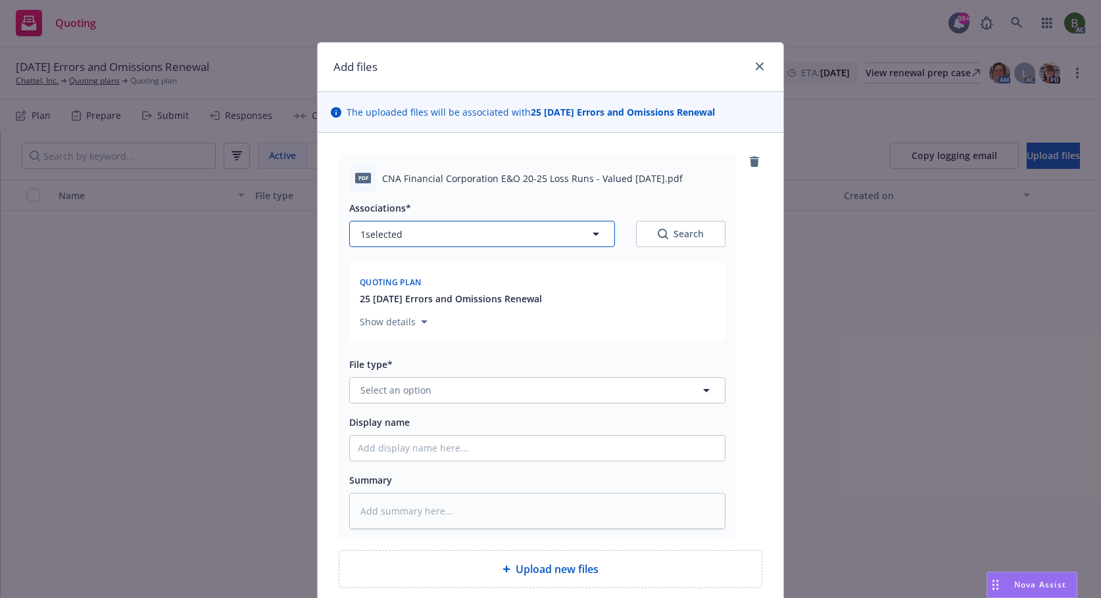
click at [465, 235] on button "1 selected" at bounding box center [482, 234] width 266 height 26
type textarea "x"
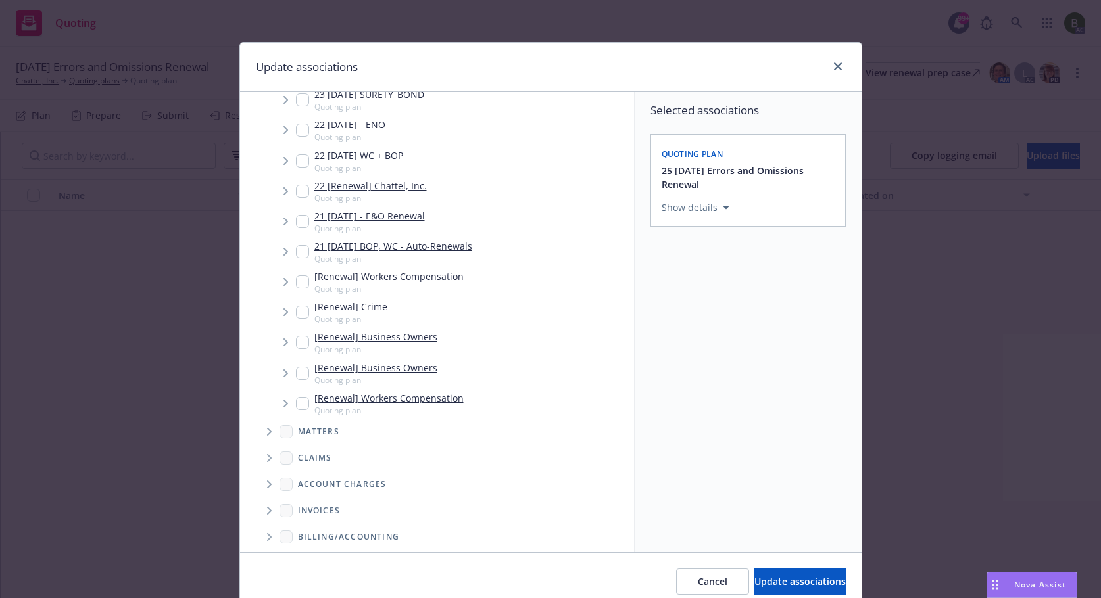
scroll to position [492, 0]
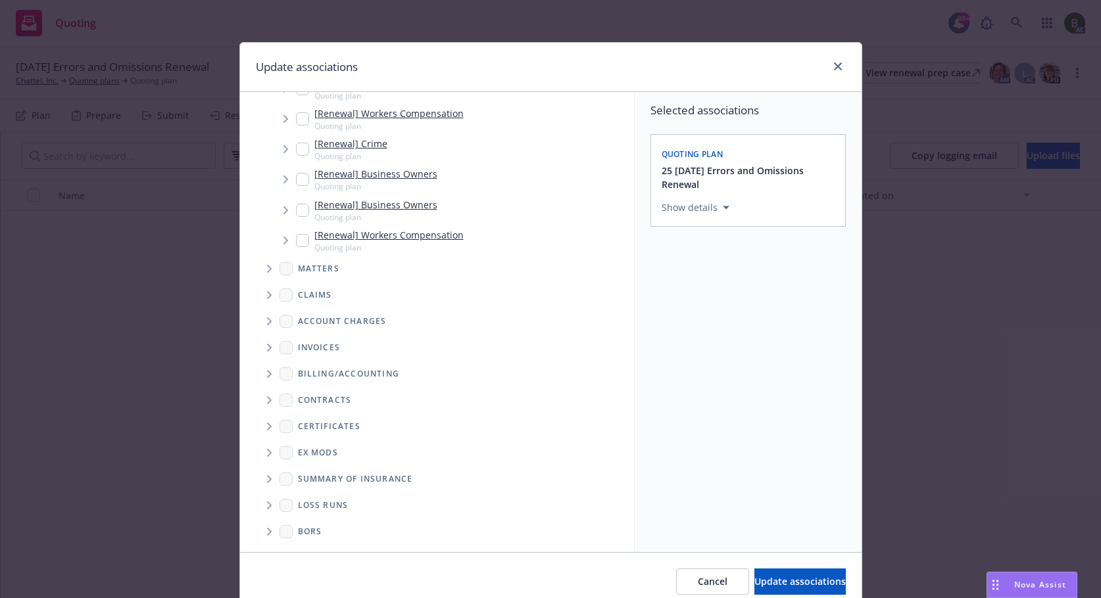
click at [267, 509] on icon "Folder Tree Example" at bounding box center [269, 506] width 5 height 8
click at [331, 530] on link "New Loss Runs folder" at bounding box center [366, 528] width 95 height 14
checkbox input "true"
click at [703, 298] on div "Select an option" at bounding box center [743, 298] width 140 height 13
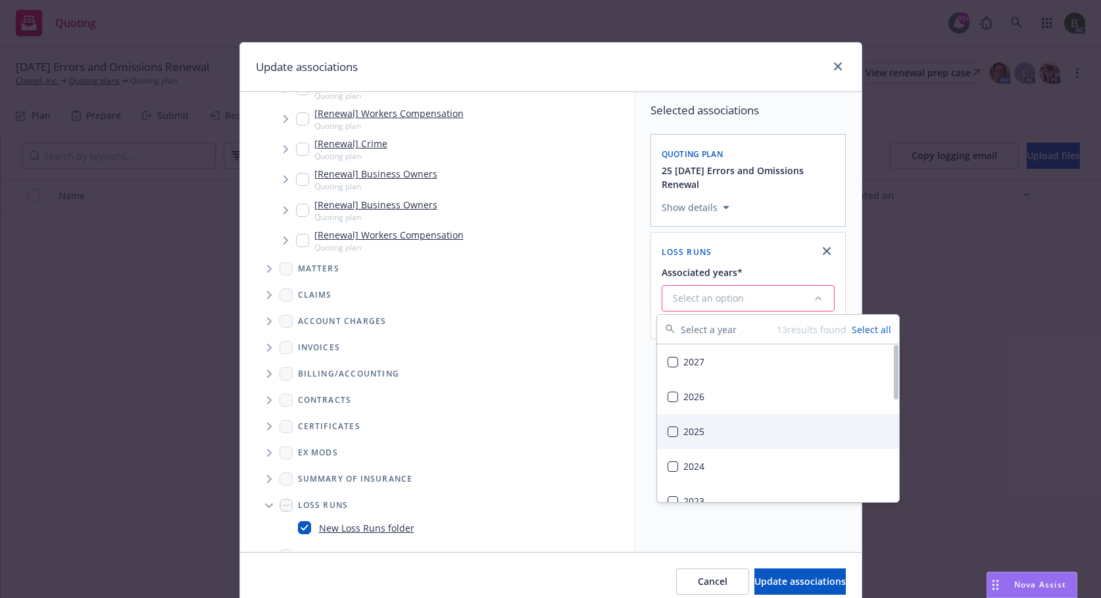
click at [688, 434] on div "2025" at bounding box center [778, 431] width 242 height 35
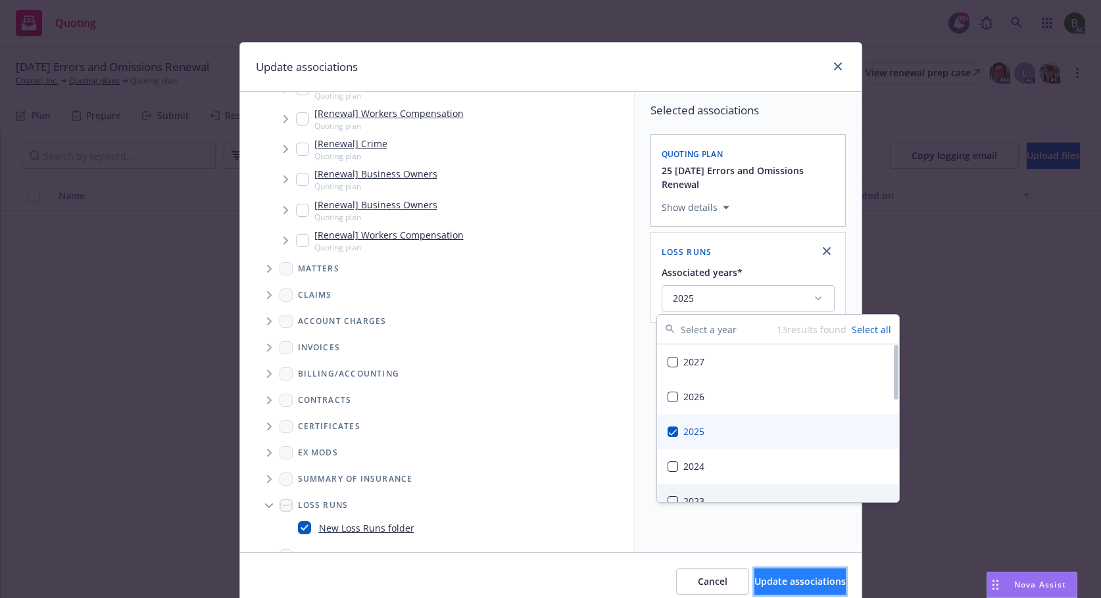
click at [779, 581] on span "Update associations" at bounding box center [799, 581] width 91 height 12
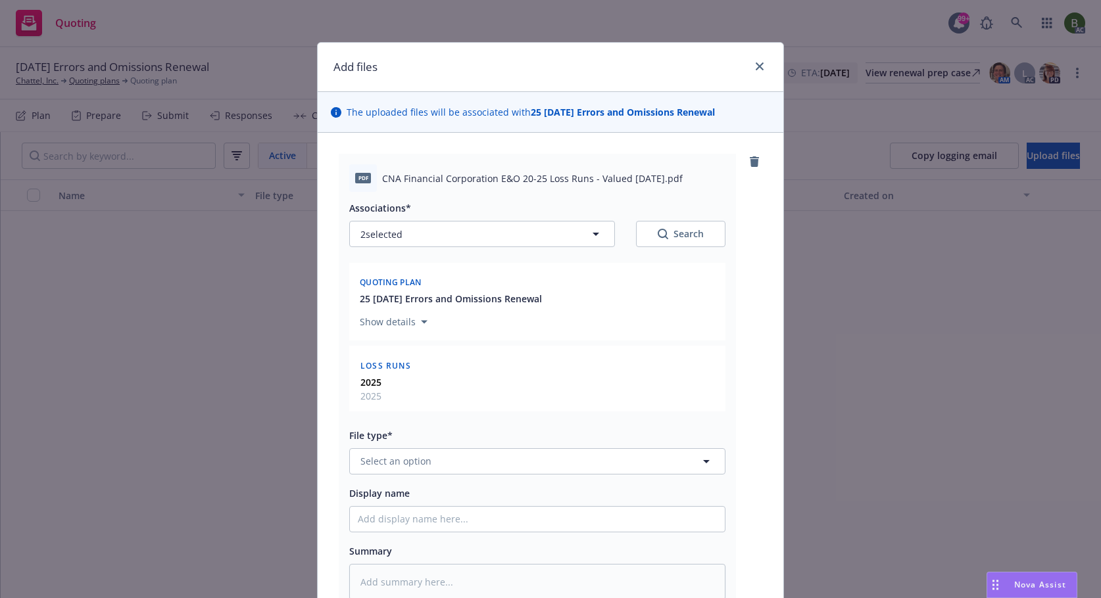
type textarea "x"
click at [449, 460] on button "Select an option" at bounding box center [537, 461] width 376 height 26
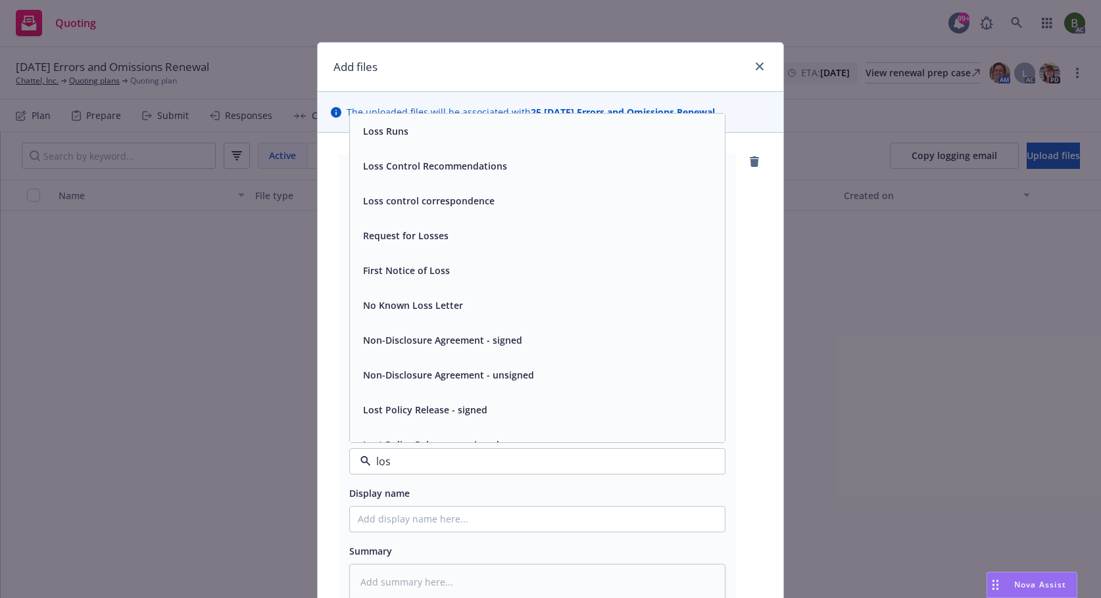
type input "loss"
click at [391, 137] on span "Loss Runs" at bounding box center [385, 131] width 45 height 14
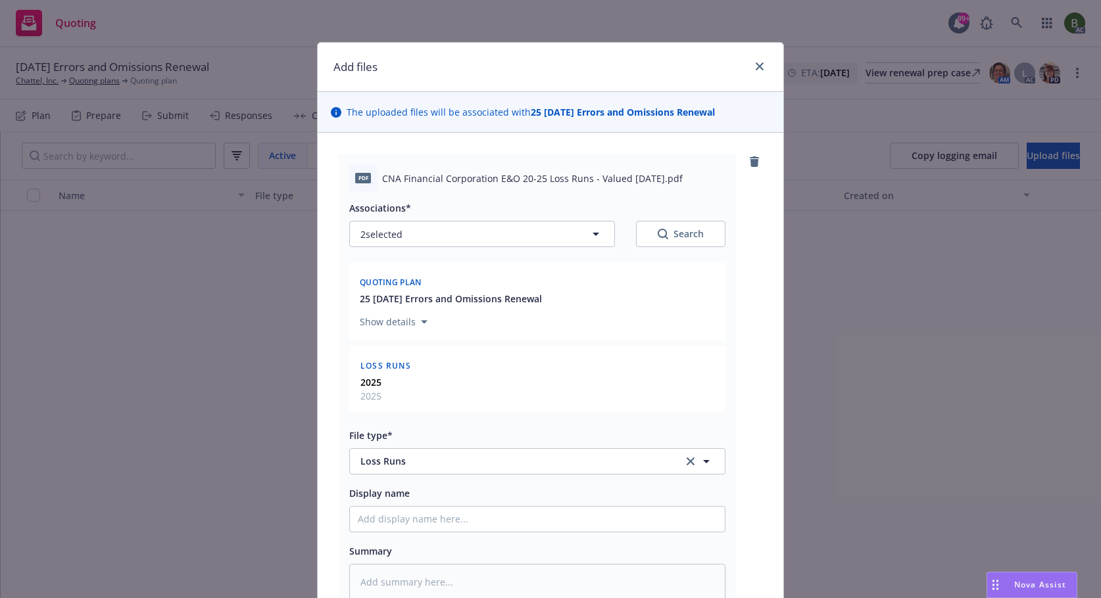
scroll to position [183, 0]
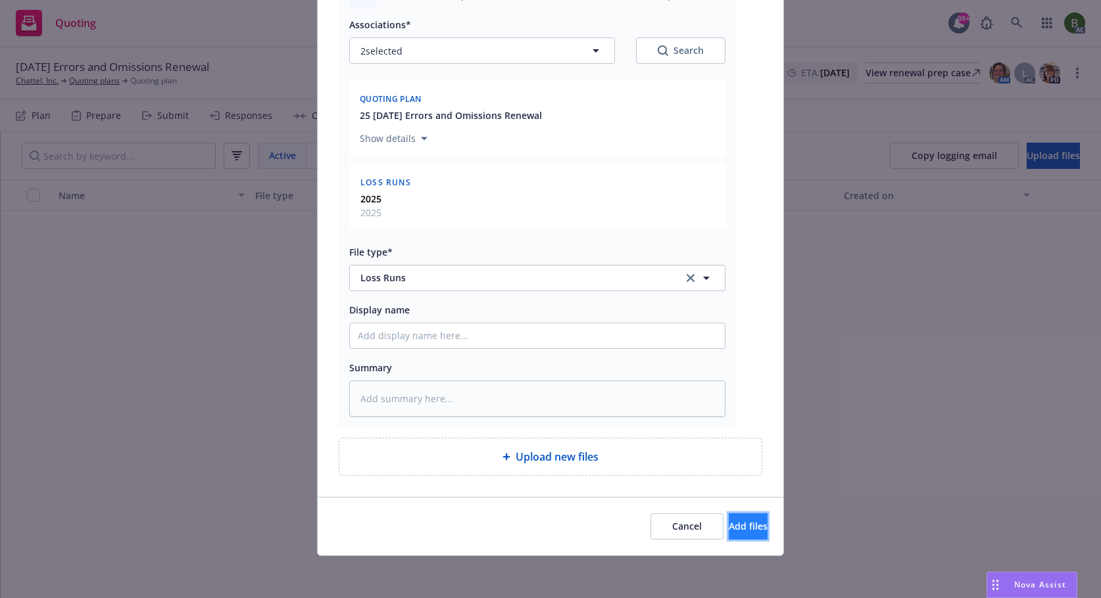
click at [728, 520] on span "Add files" at bounding box center [747, 526] width 39 height 12
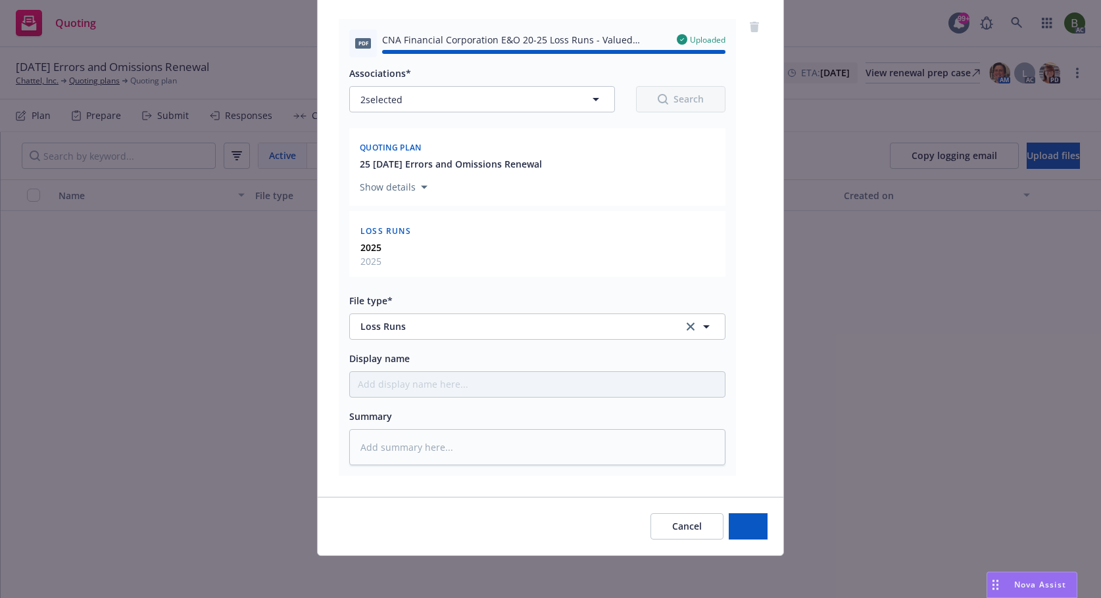
type textarea "x"
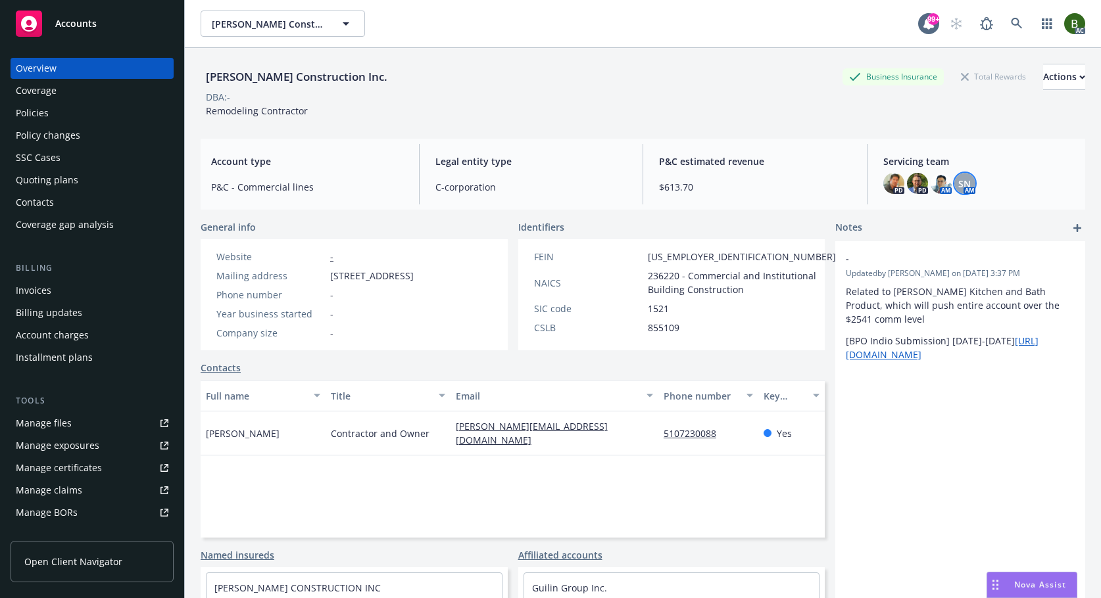
click at [961, 190] on span "SN" at bounding box center [964, 184] width 12 height 14
click at [939, 187] on img at bounding box center [940, 183] width 21 height 21
click at [57, 421] on div "Manage files" at bounding box center [44, 423] width 56 height 21
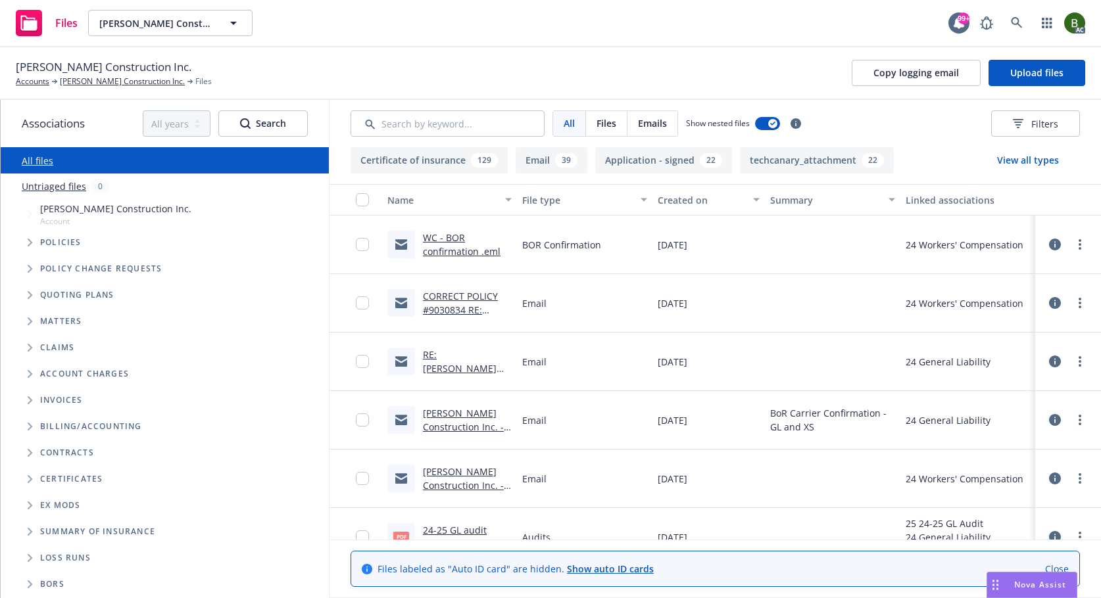
click at [1049, 243] on icon at bounding box center [1055, 245] width 12 height 12
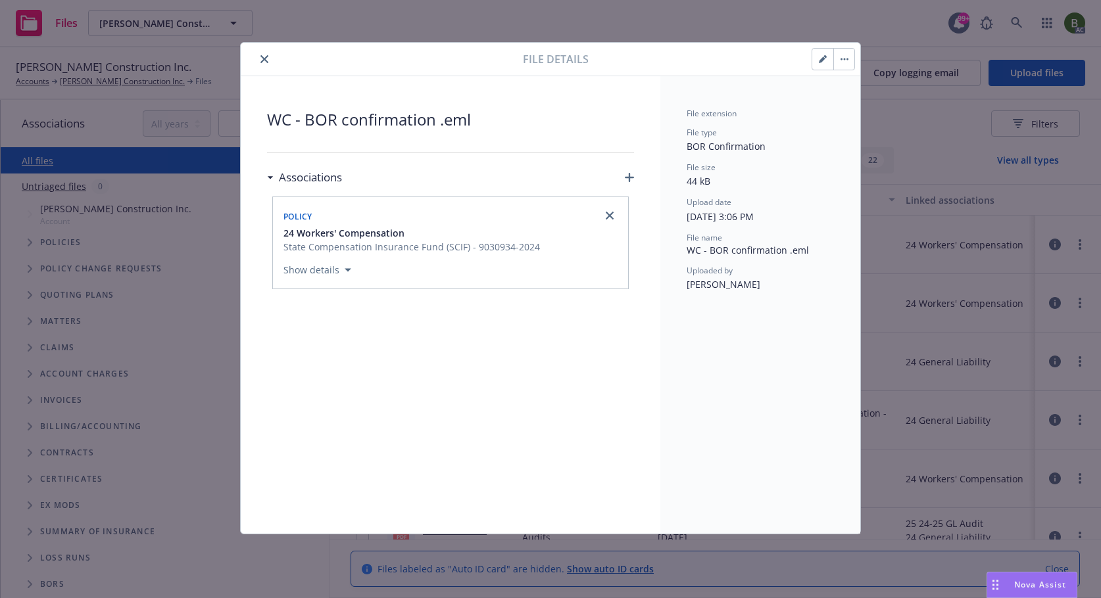
click at [268, 62] on button "close" at bounding box center [264, 59] width 16 height 16
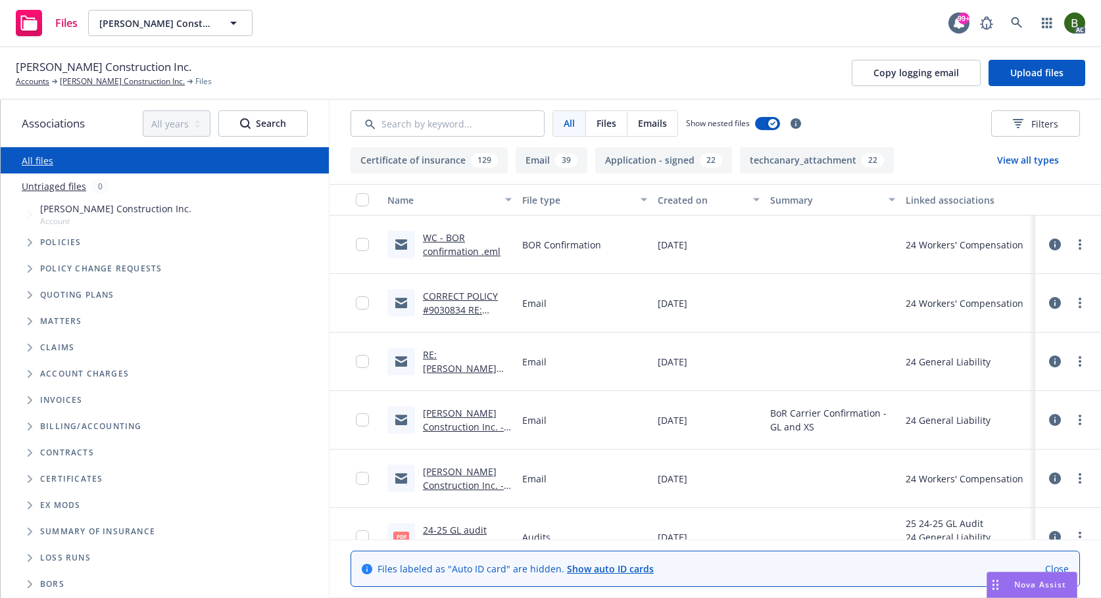
scroll to position [197, 0]
